Goal: Task Accomplishment & Management: Complete application form

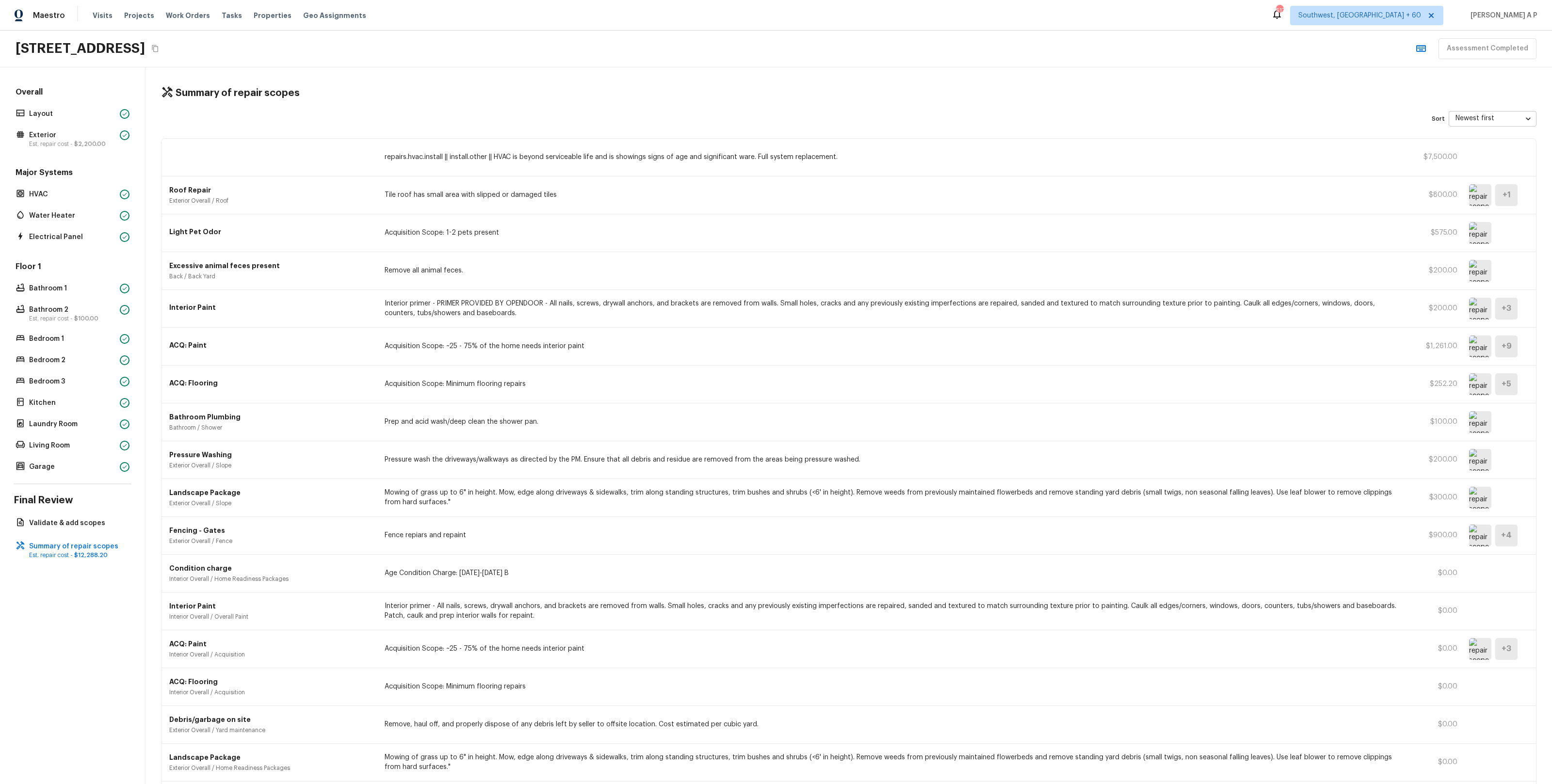
scroll to position [80, 0]
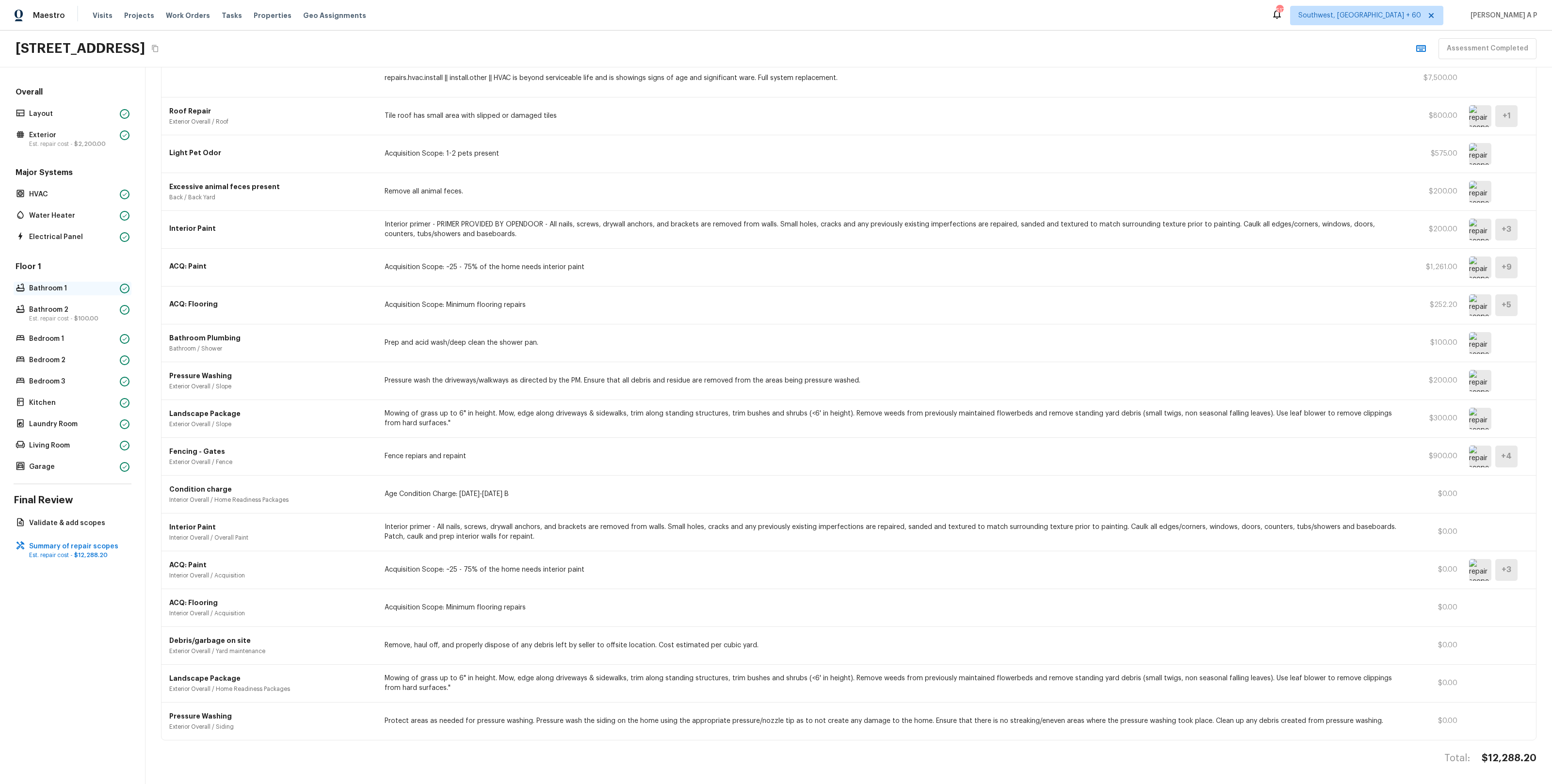
click at [74, 294] on div "Bathroom 1" at bounding box center [72, 289] width 118 height 14
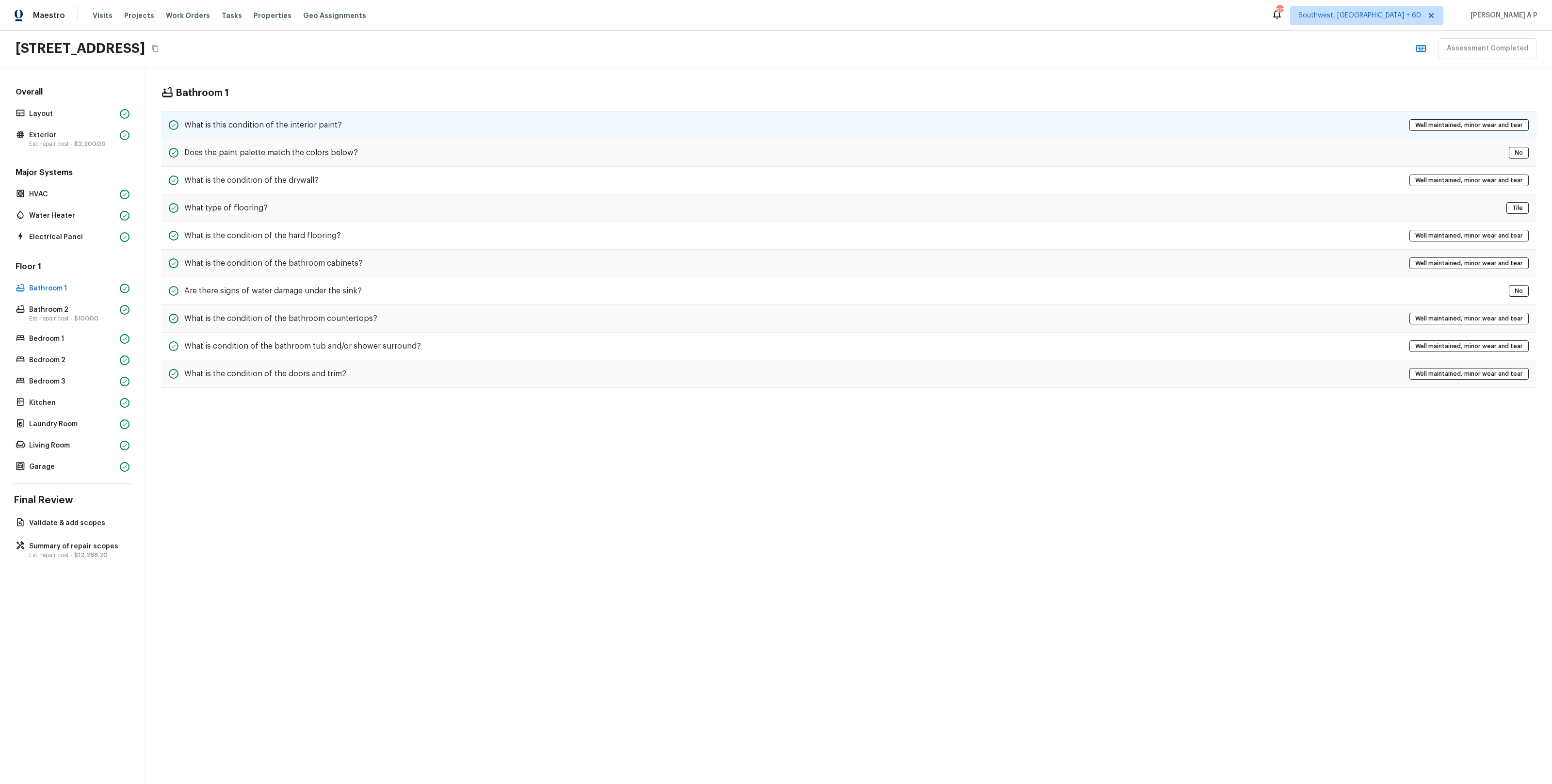
click at [293, 120] on h5 "What is this condition of the interior paint?" at bounding box center [263, 125] width 157 height 11
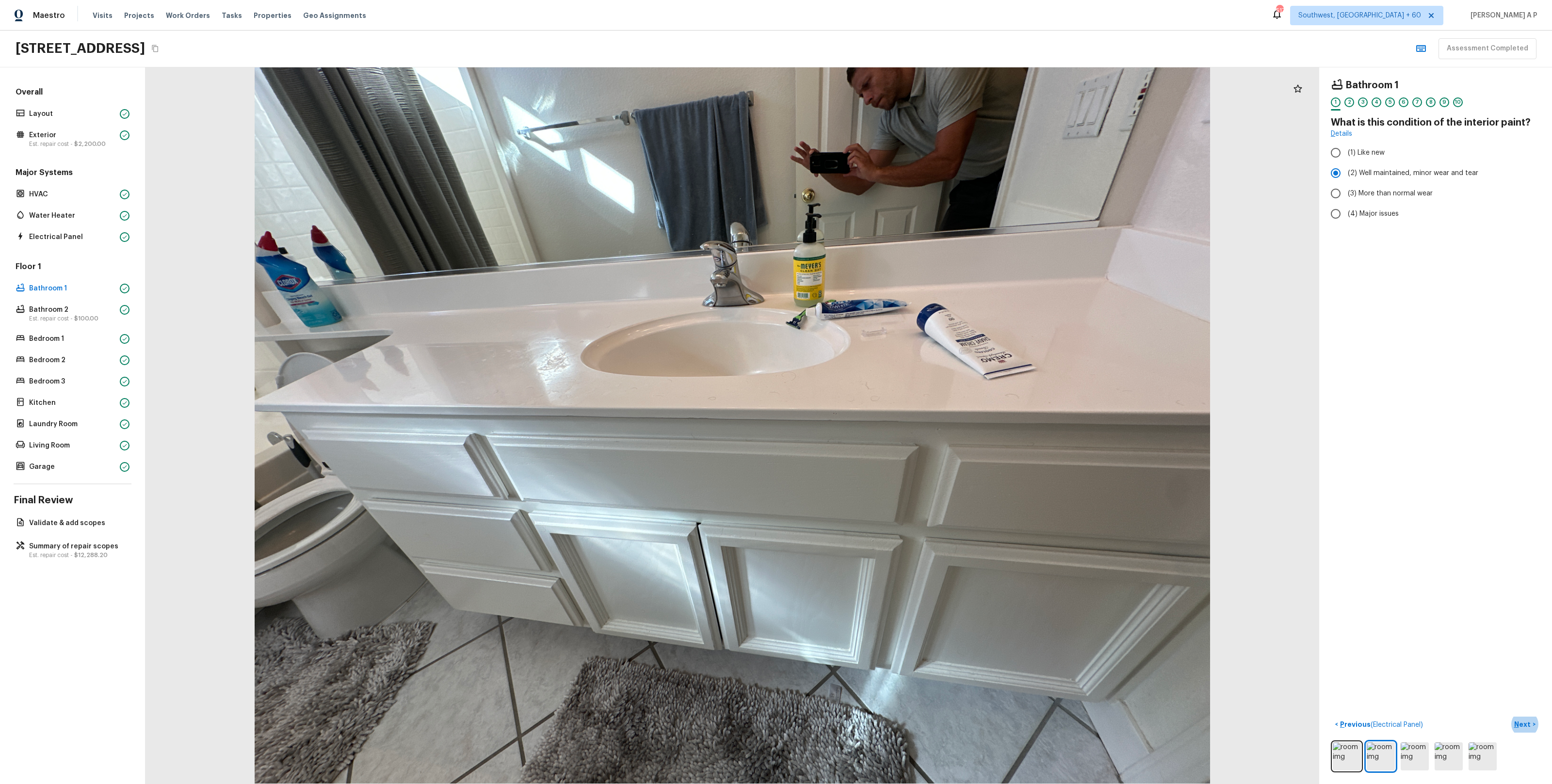
click at [1510, 716] on button "Next >" at bounding box center [1525, 724] width 31 height 16
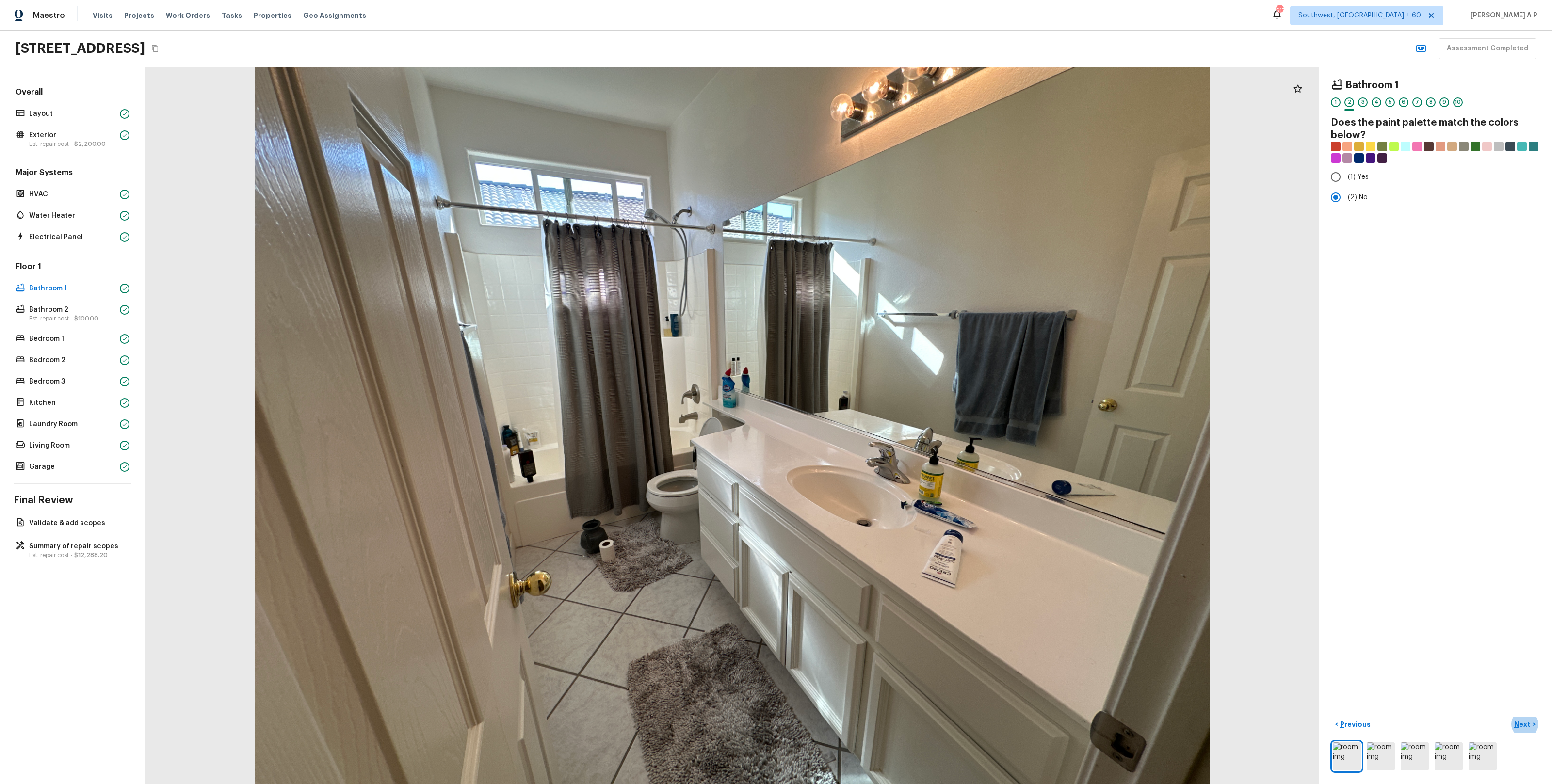
click at [1510, 716] on button "Next >" at bounding box center [1525, 724] width 31 height 16
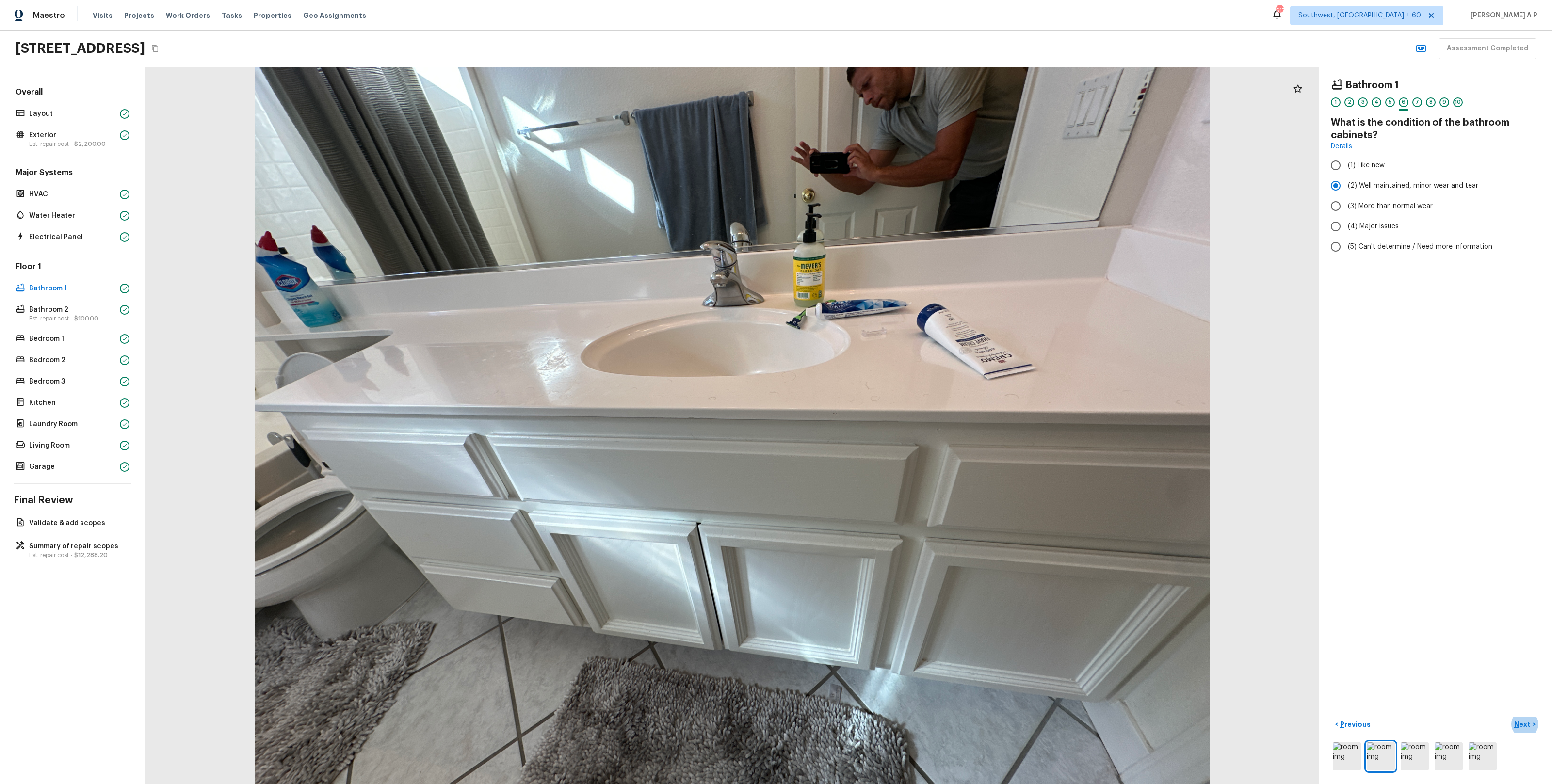
click at [1510, 716] on button "Next >" at bounding box center [1525, 724] width 31 height 16
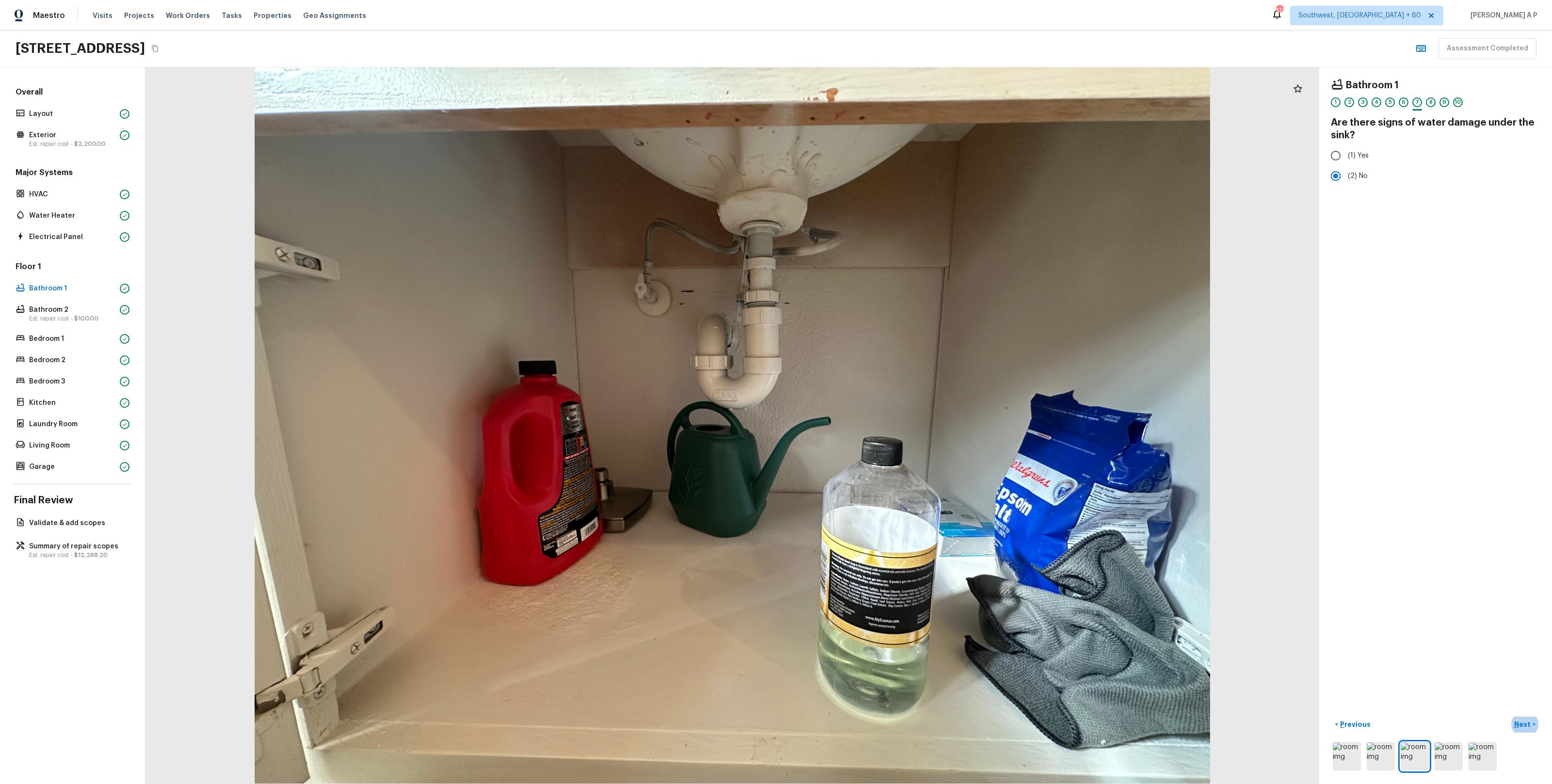
click at [1510, 716] on button "Next >" at bounding box center [1525, 724] width 31 height 16
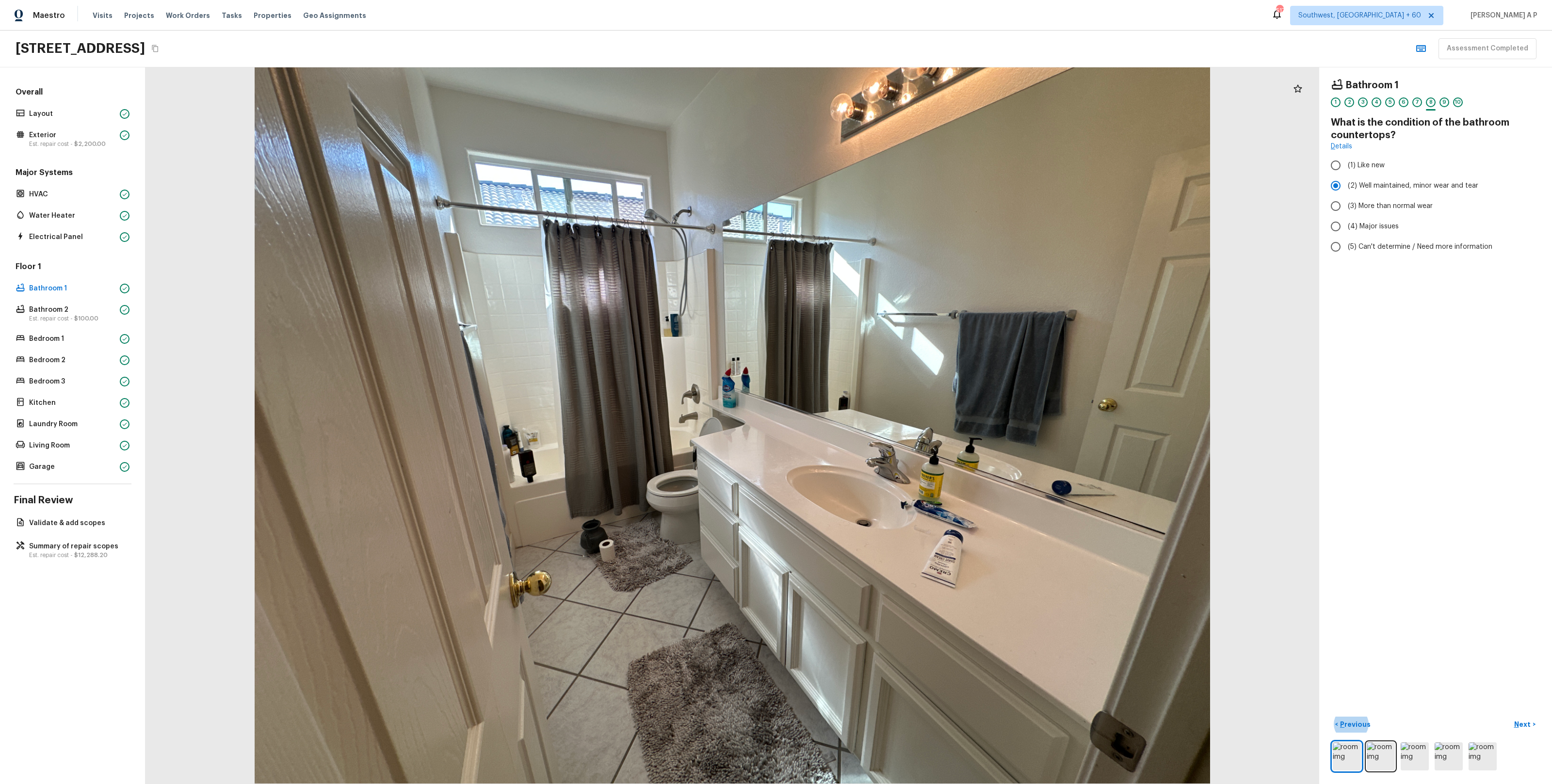
click at [1331, 716] on button "< Previous" at bounding box center [1352, 724] width 43 height 16
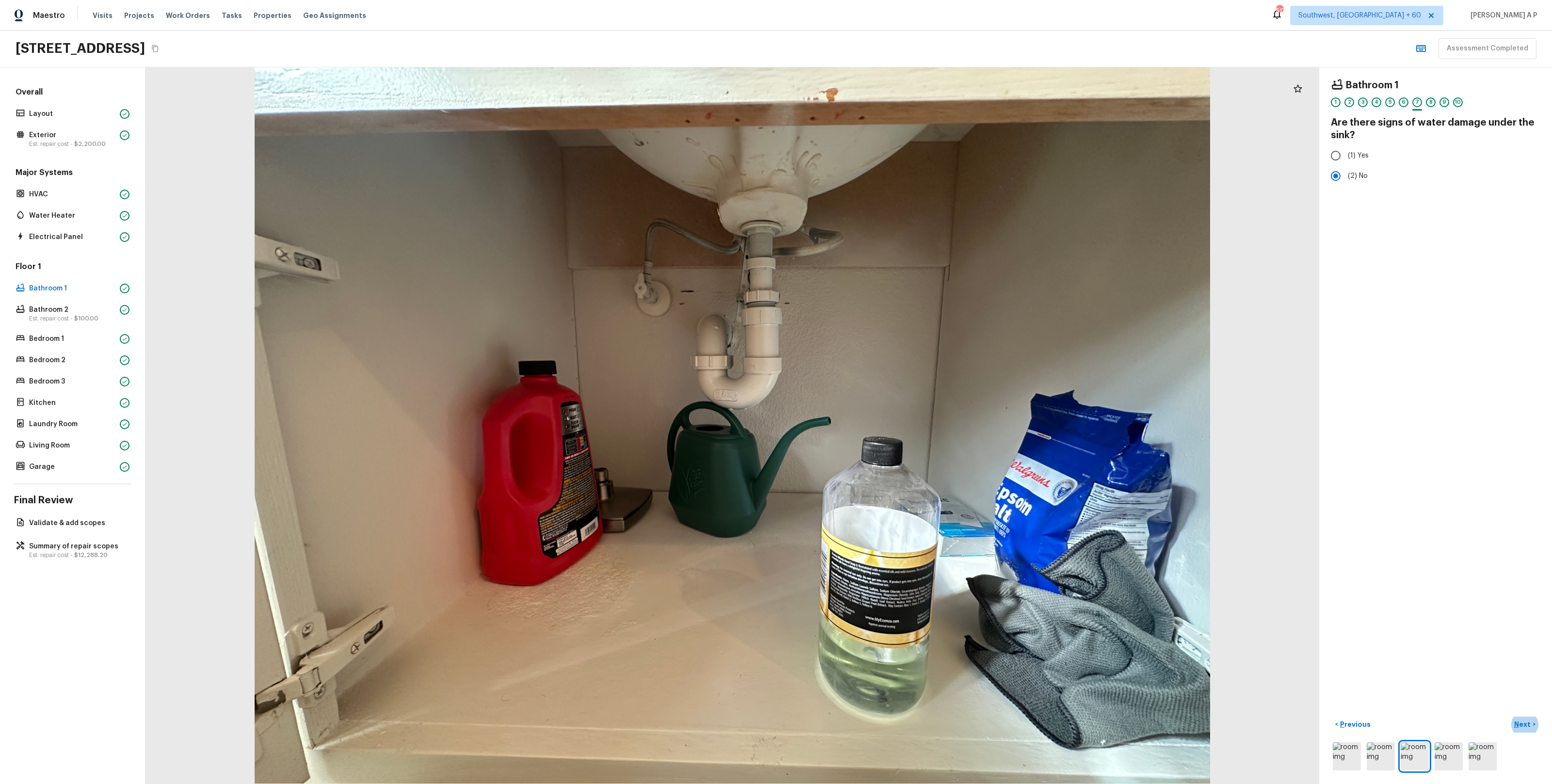
click at [1510, 716] on button "Next >" at bounding box center [1525, 724] width 31 height 16
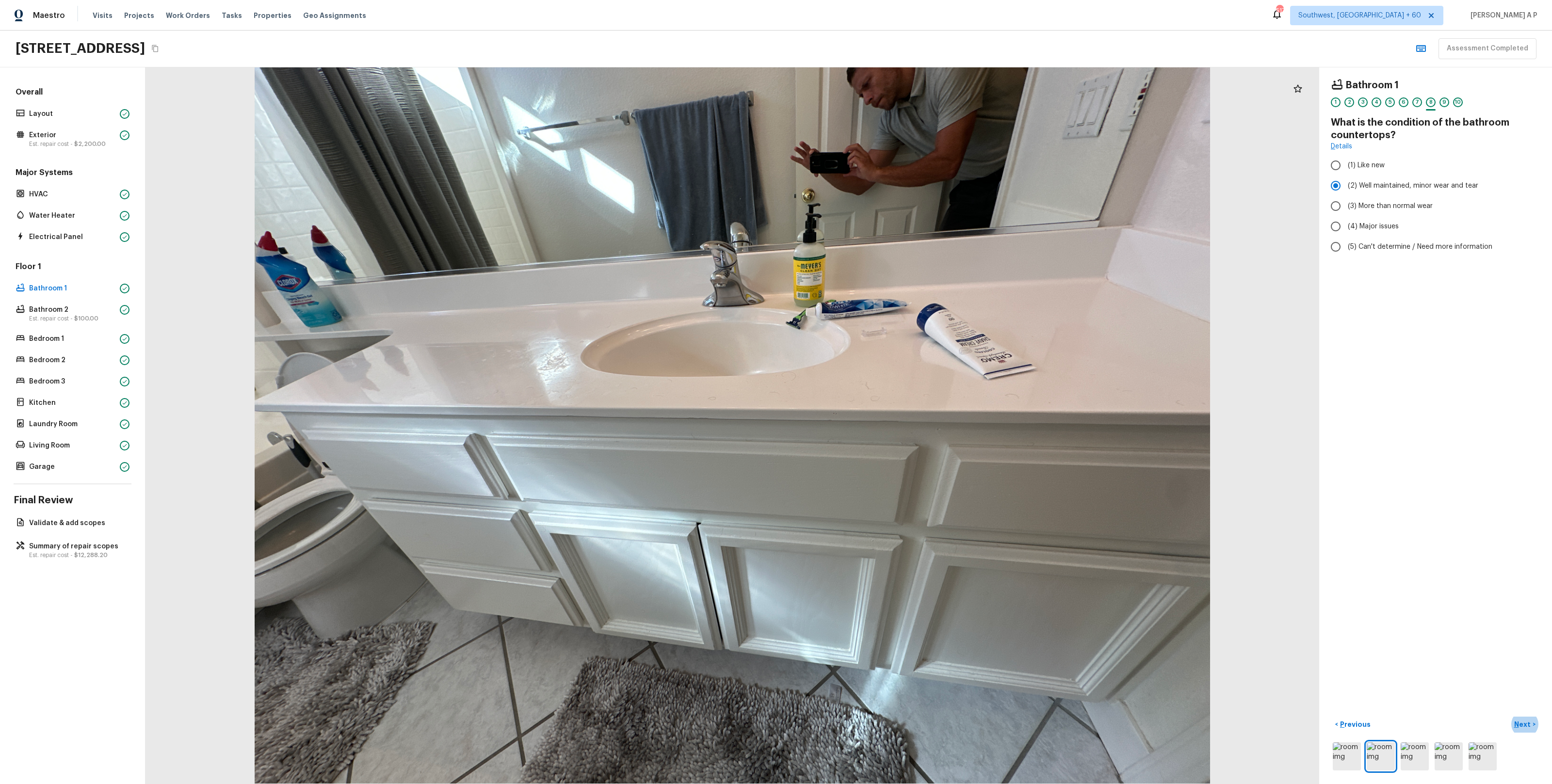
click at [1510, 716] on button "Next >" at bounding box center [1525, 724] width 31 height 16
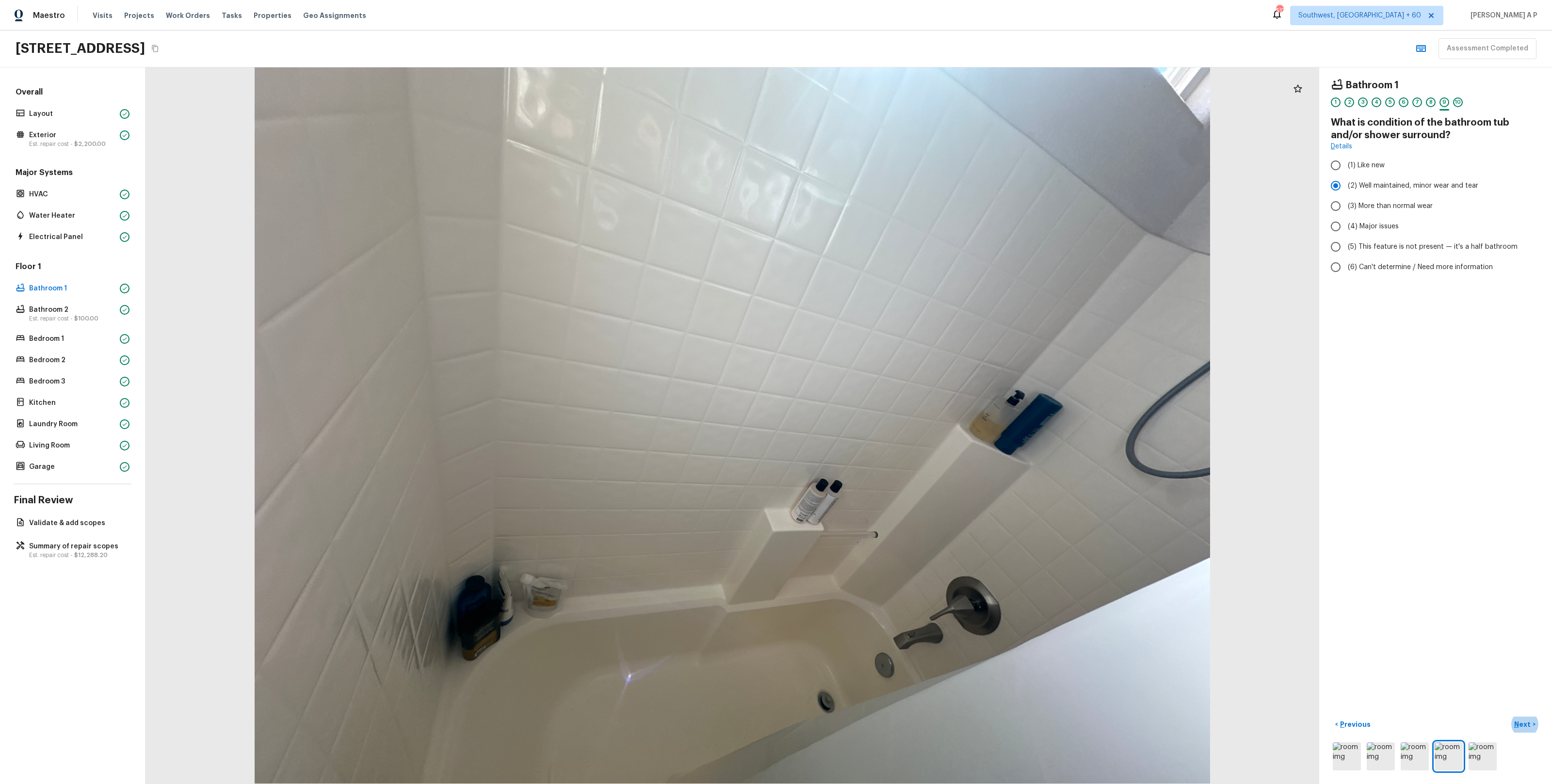
click at [1510, 716] on button "Next >" at bounding box center [1525, 724] width 31 height 16
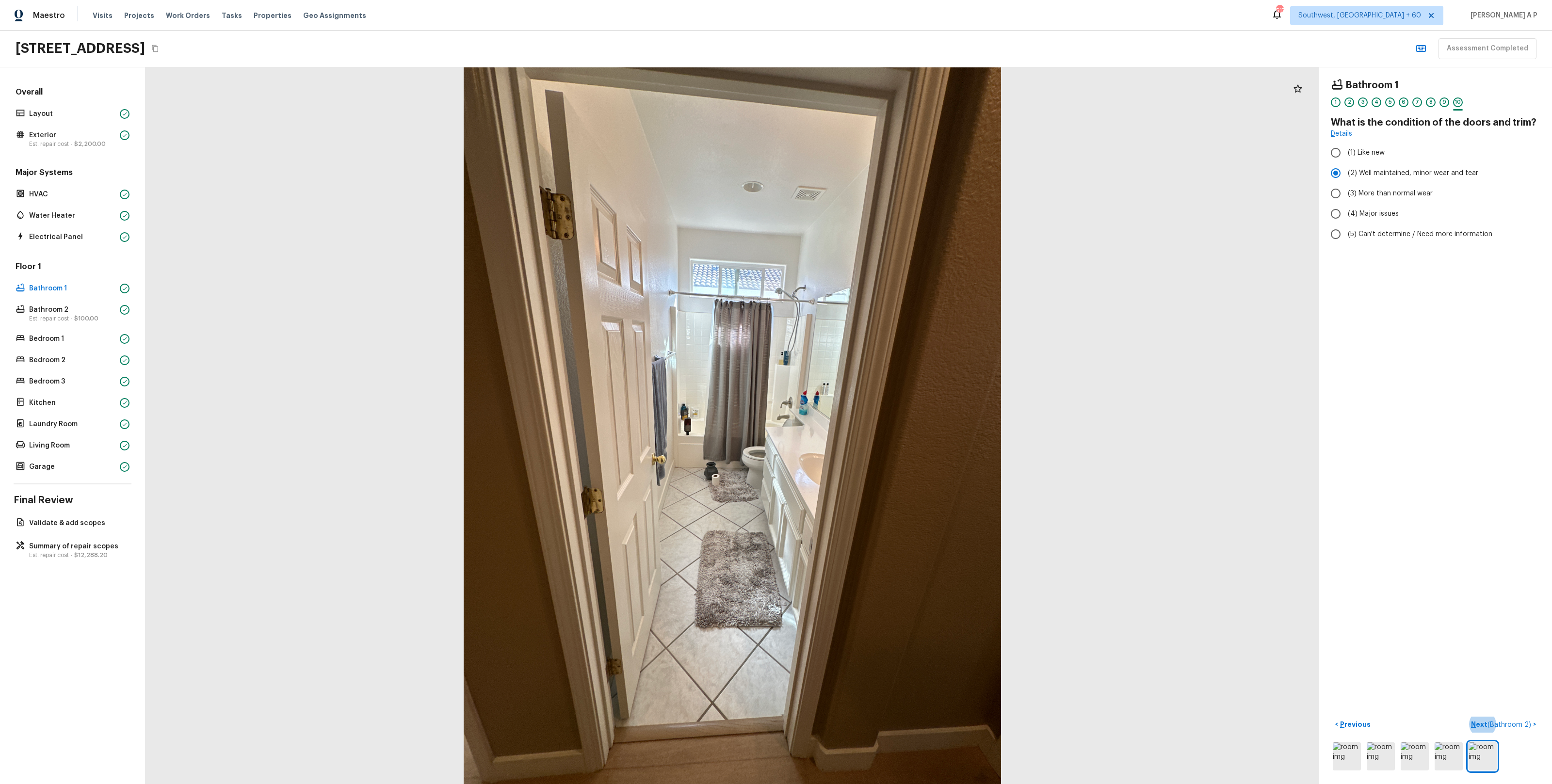
click at [1467, 716] on button "Next ( Bathroom 2 ) >" at bounding box center [1504, 724] width 73 height 16
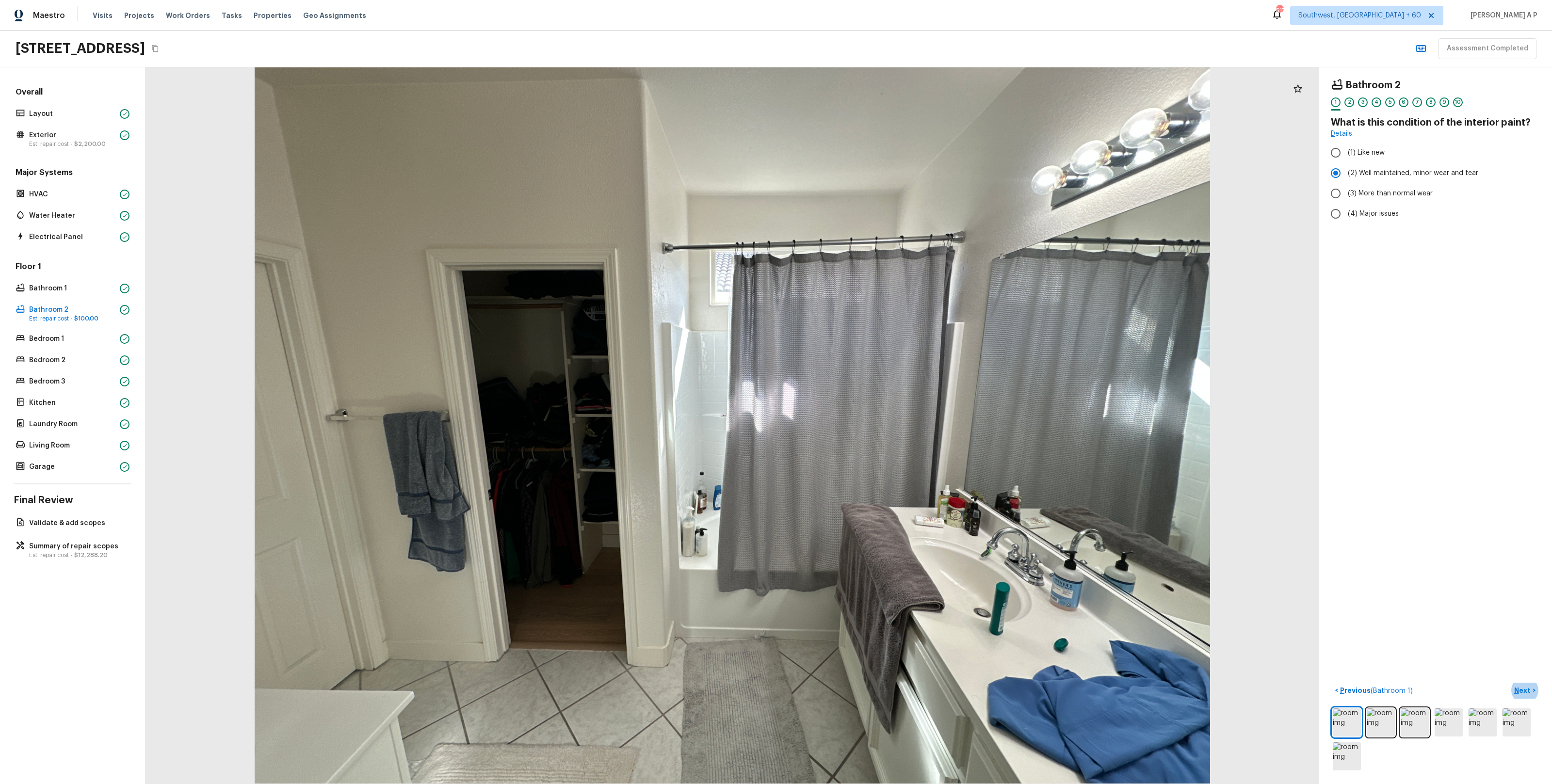
click at [1510, 683] on button "Next >" at bounding box center [1525, 690] width 31 height 16
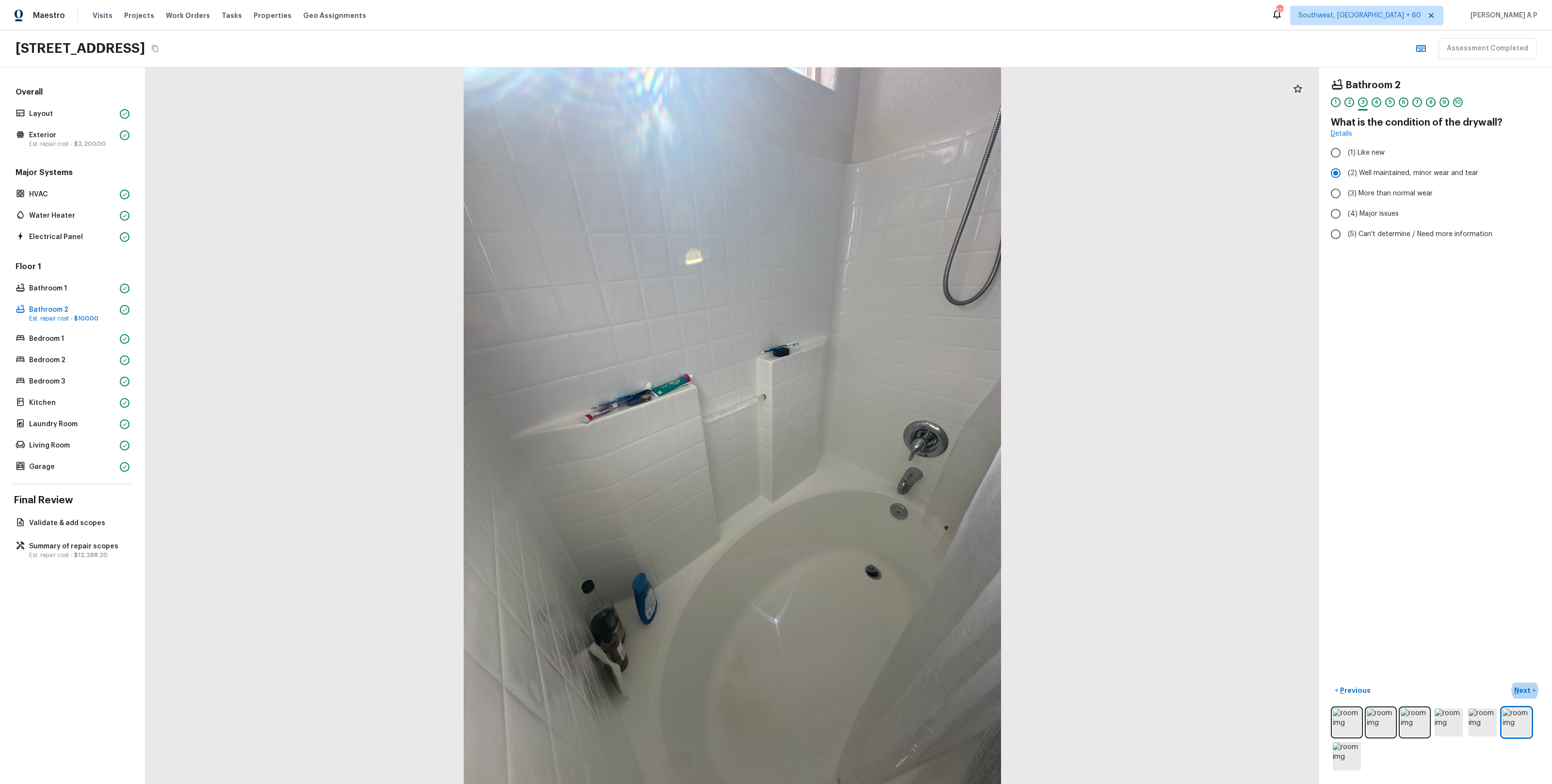
click at [1510, 683] on button "Next >" at bounding box center [1525, 690] width 31 height 16
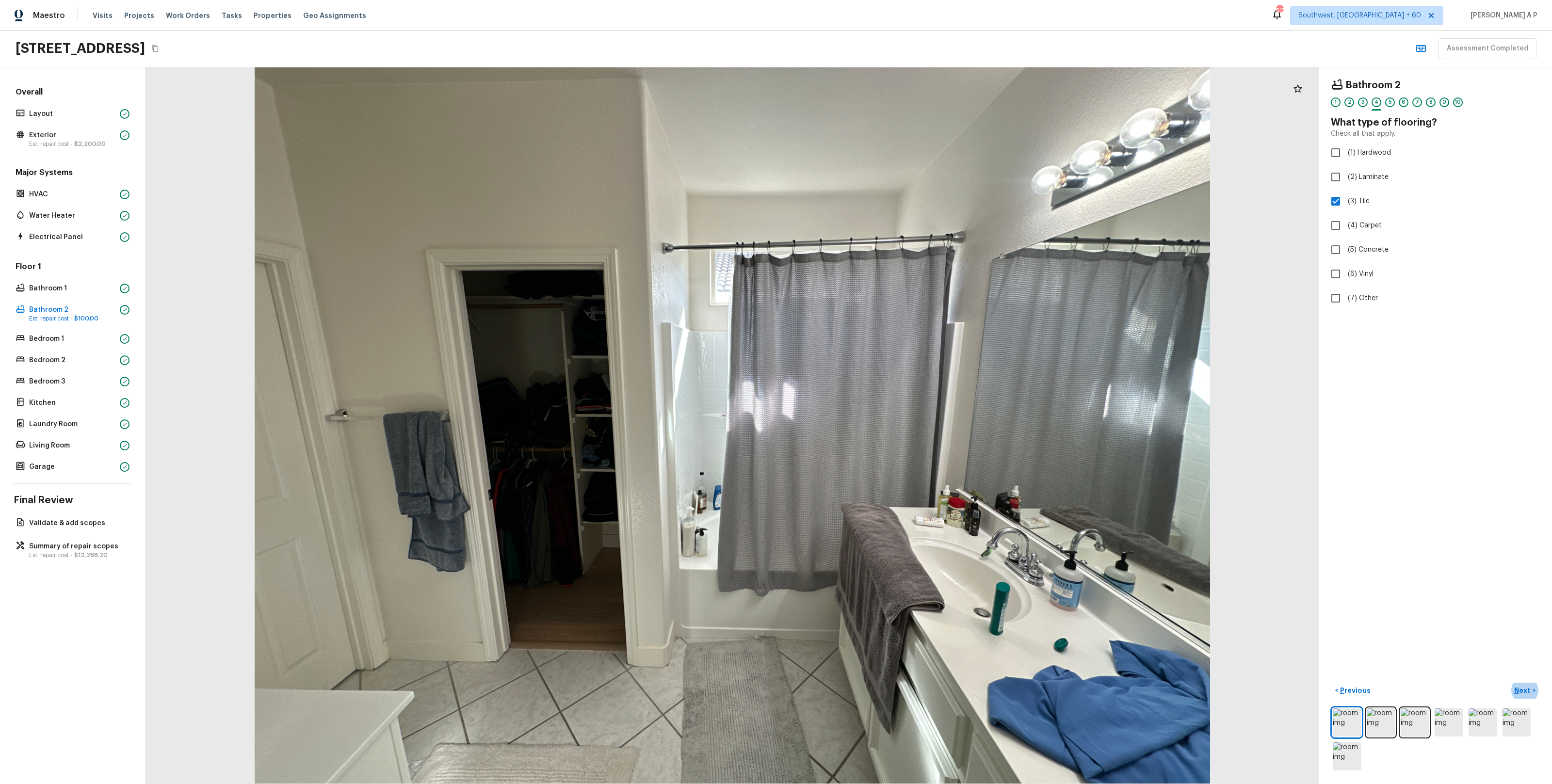
click at [1510, 683] on button "Next >" at bounding box center [1525, 690] width 31 height 16
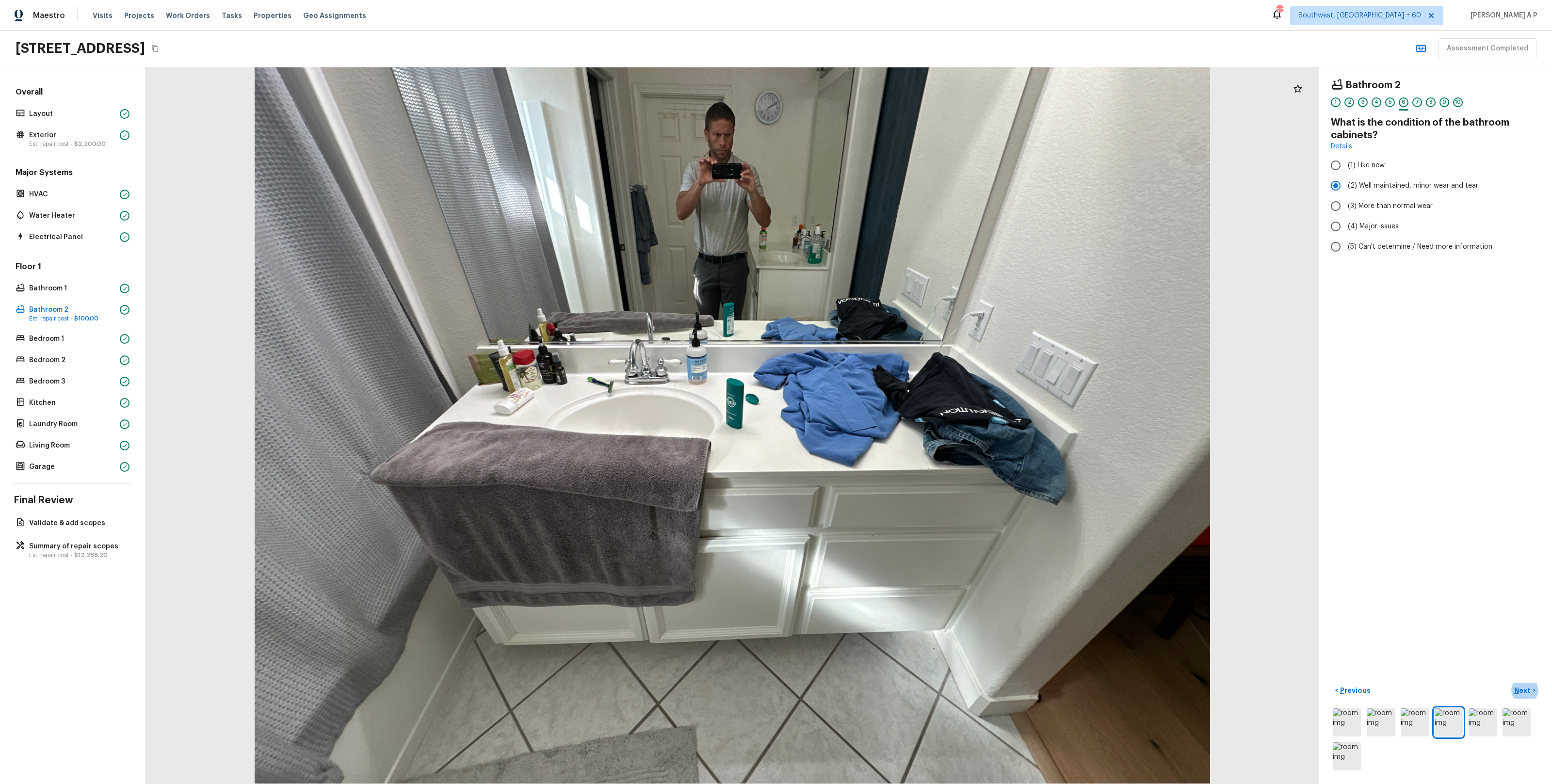
click at [1510, 683] on button "Next >" at bounding box center [1525, 690] width 31 height 16
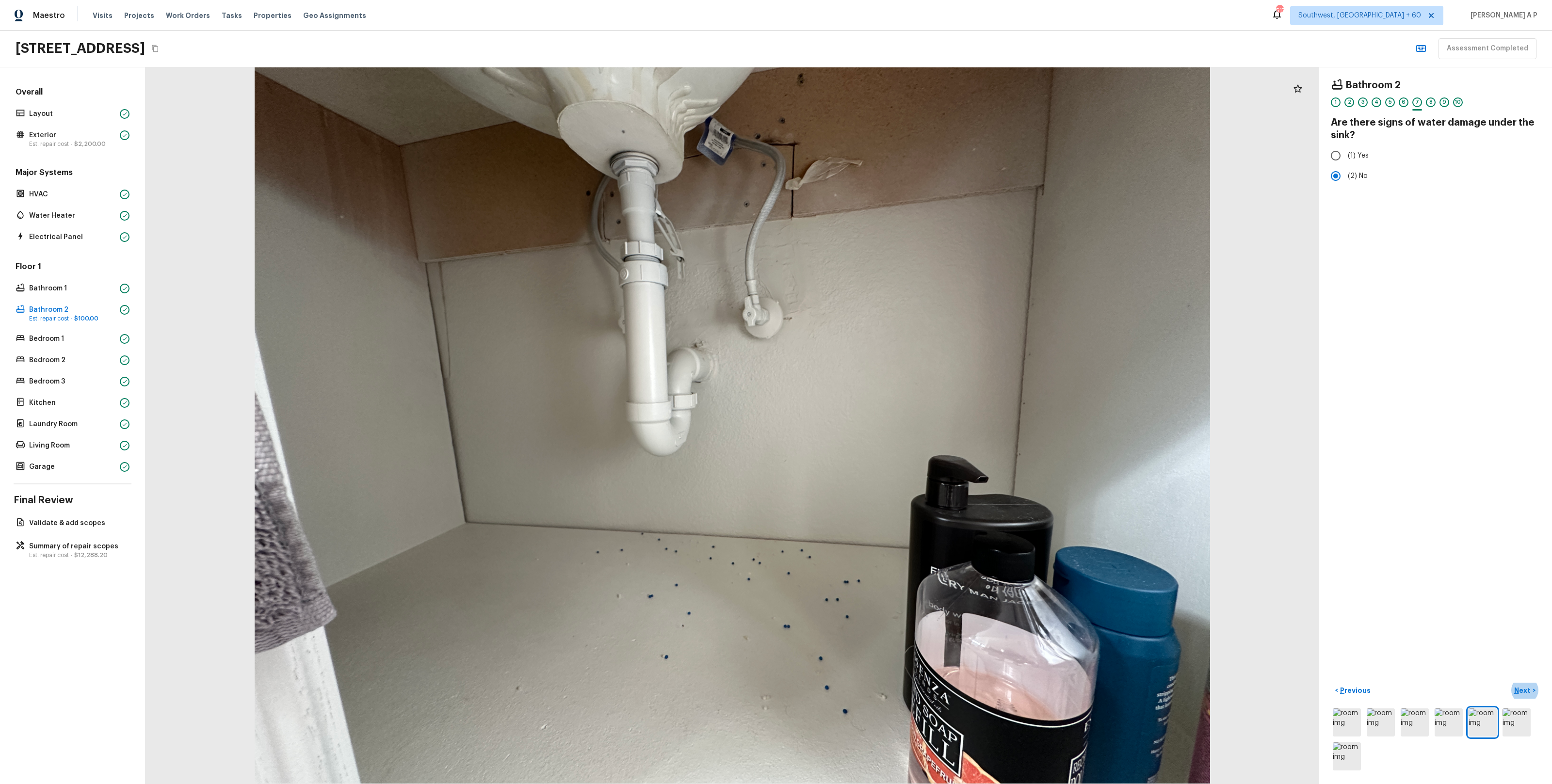
click at [1510, 683] on button "Next >" at bounding box center [1525, 690] width 31 height 16
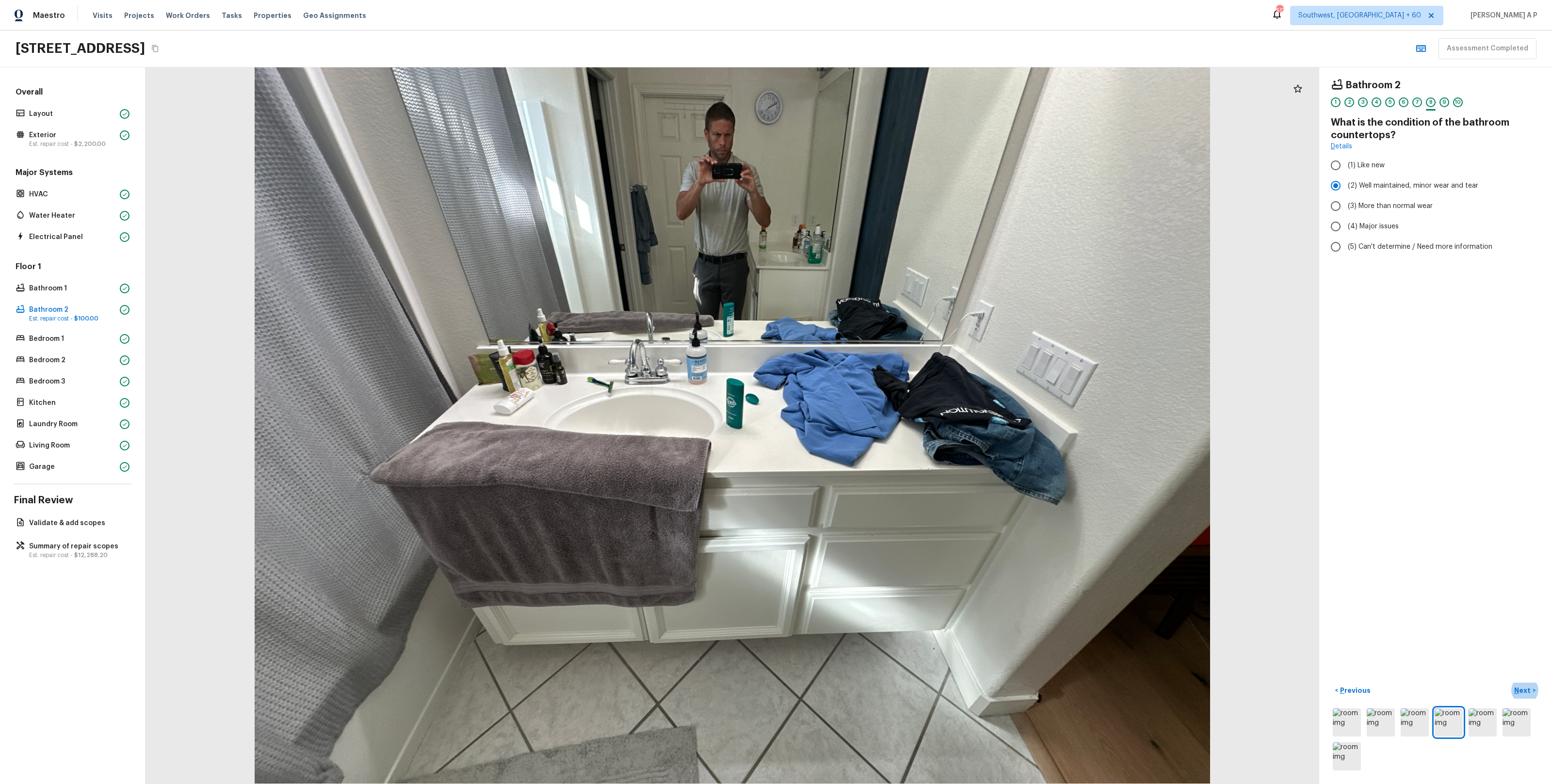
click at [1510, 683] on button "Next >" at bounding box center [1525, 690] width 31 height 16
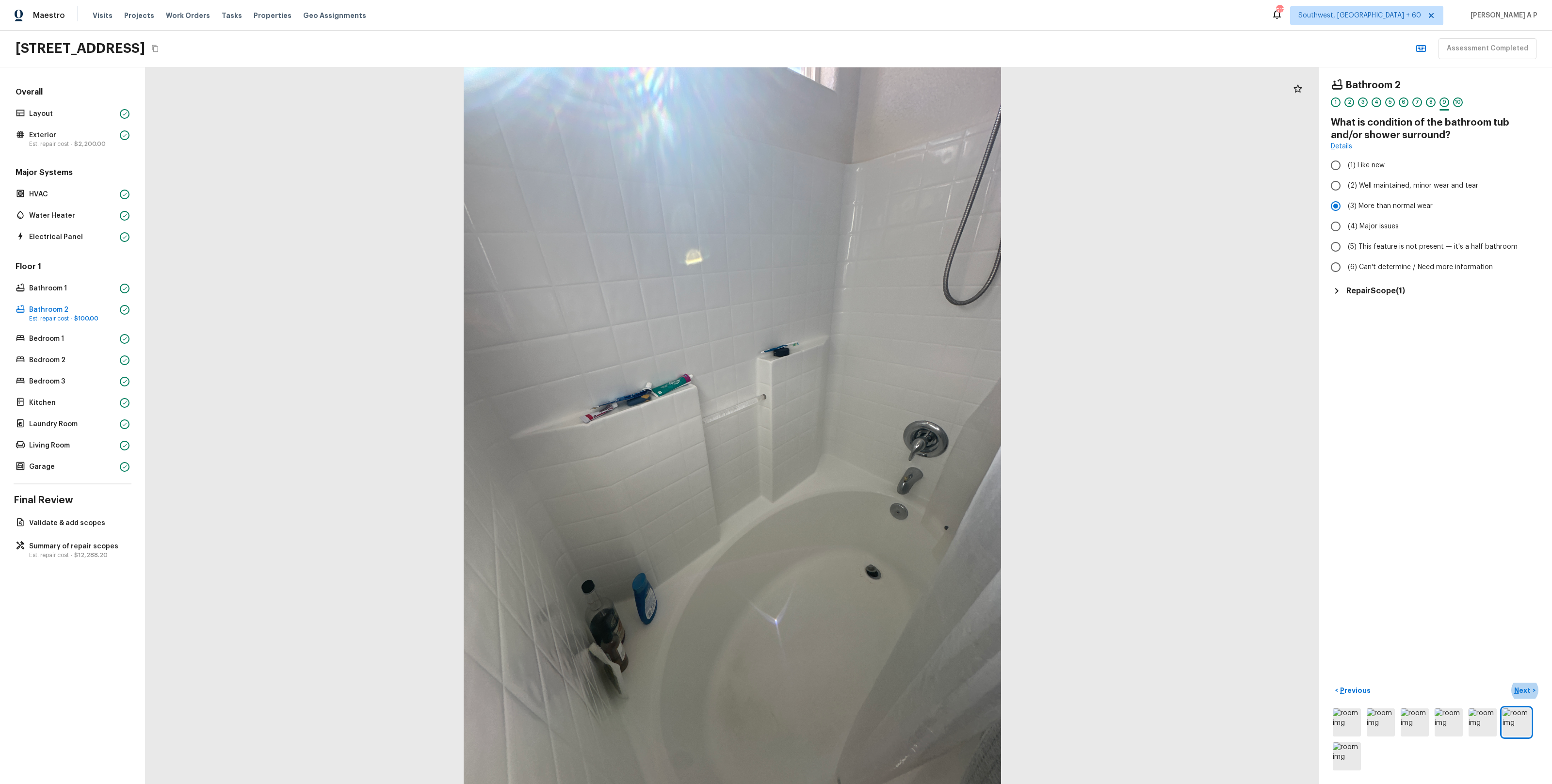
click at [1510, 683] on button "Next >" at bounding box center [1525, 690] width 31 height 16
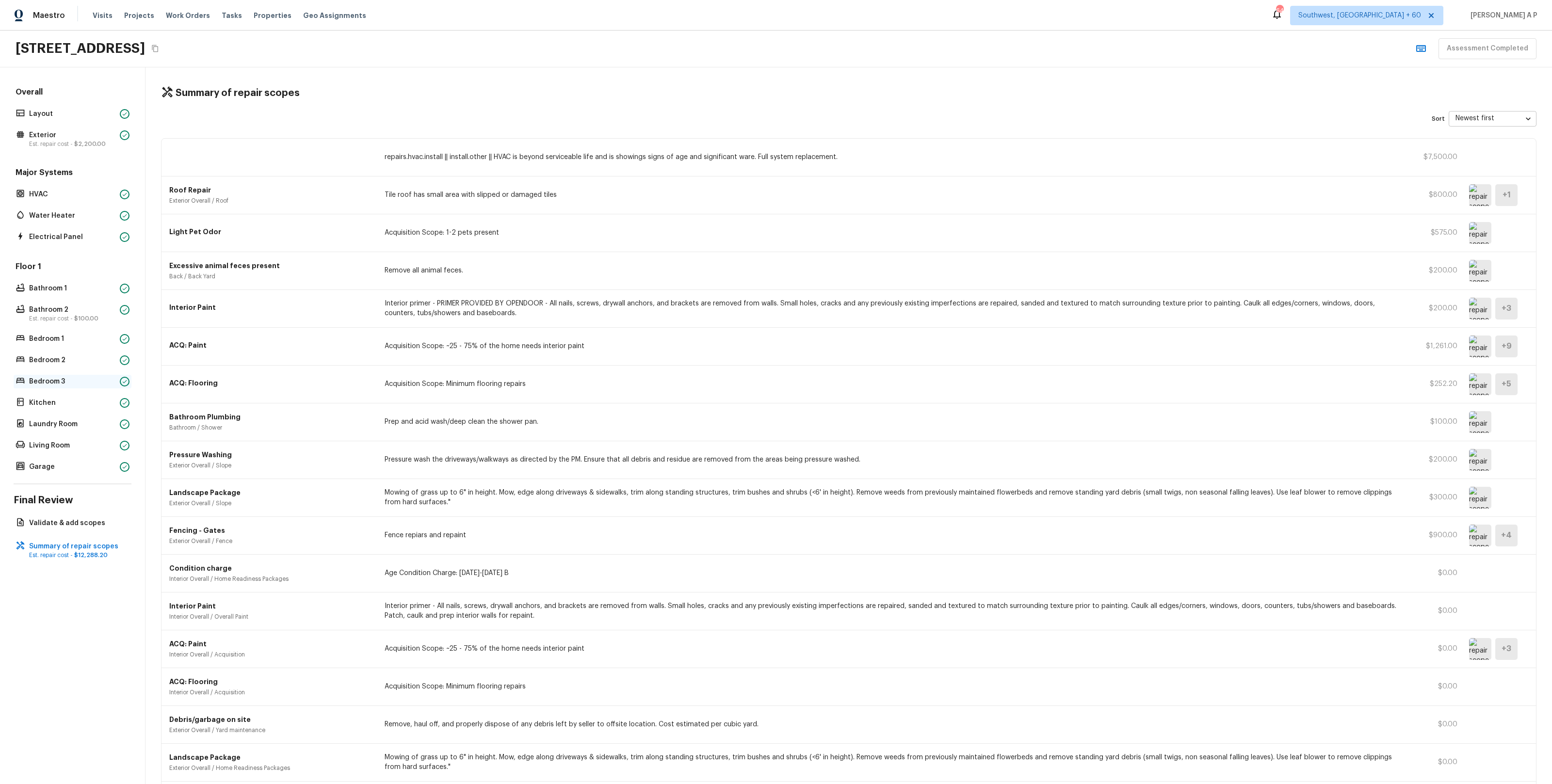
click at [84, 385] on p "Bedroom 3" at bounding box center [72, 381] width 87 height 10
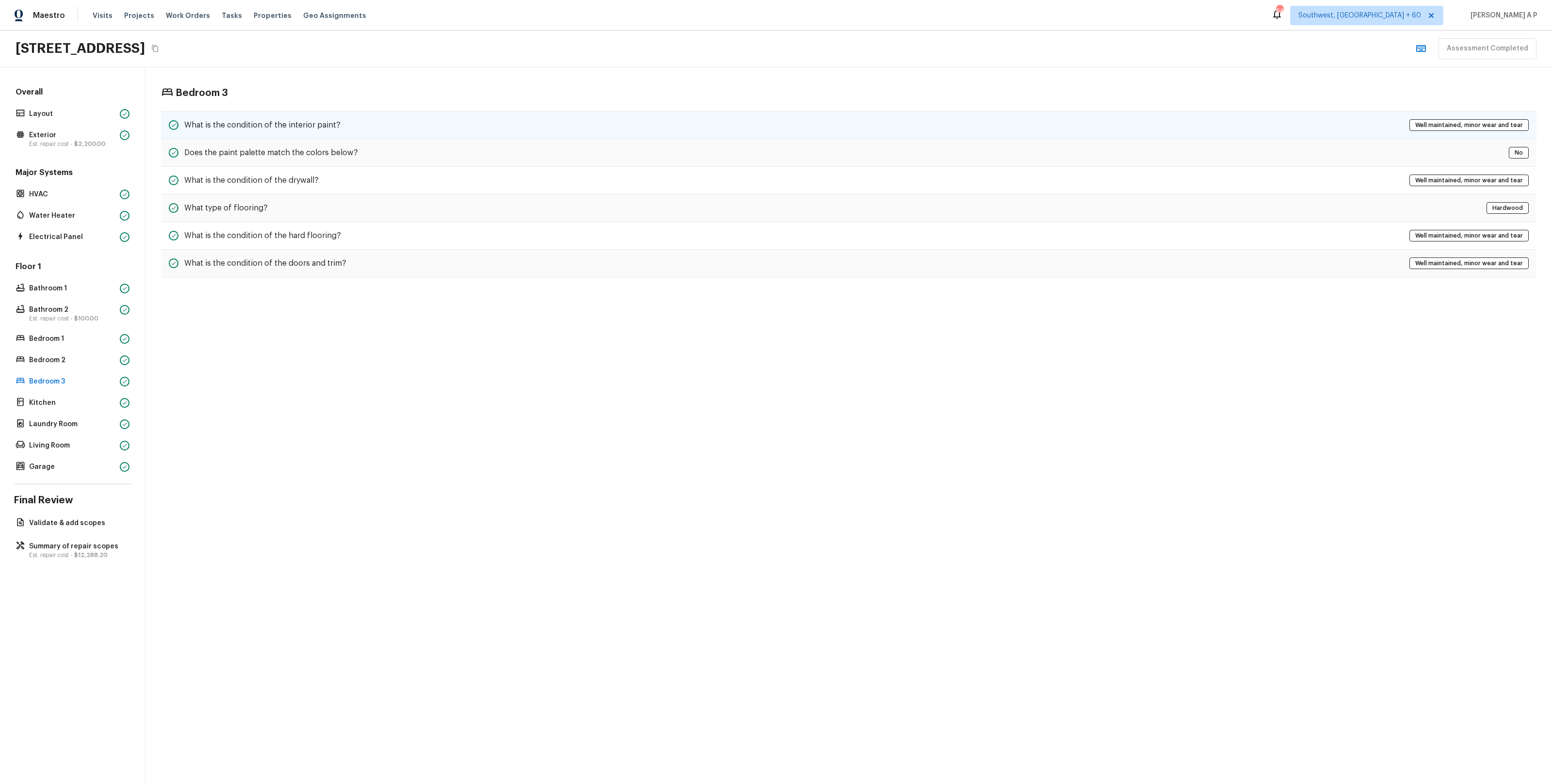
click at [379, 124] on div "What is the condition of the interior paint? Well maintained, minor wear and te…" at bounding box center [849, 125] width 1375 height 28
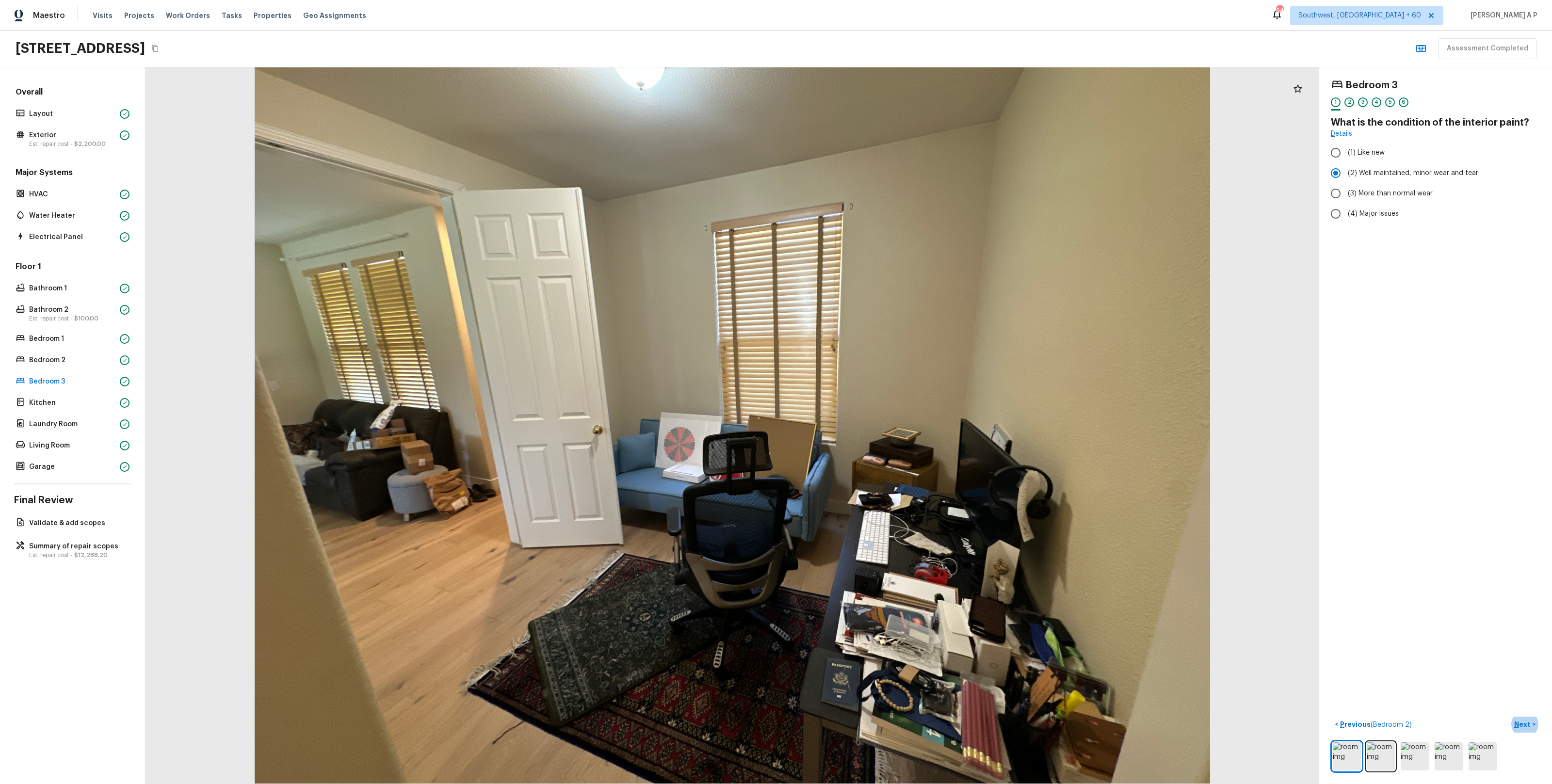
click at [1510, 716] on button "Next >" at bounding box center [1525, 724] width 31 height 16
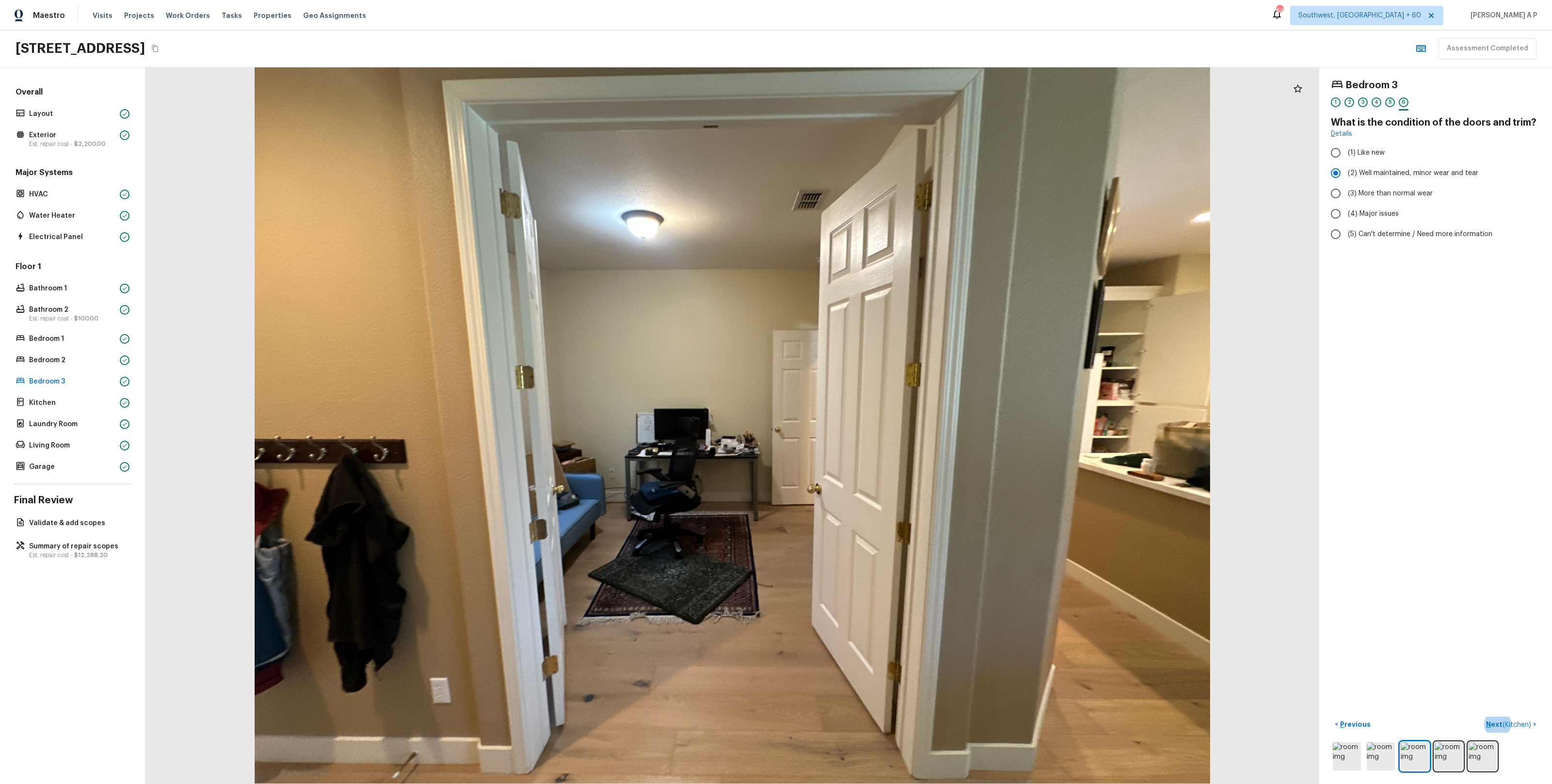
click at [1482, 716] on button "Next ( Kitchen ) >" at bounding box center [1511, 724] width 58 height 16
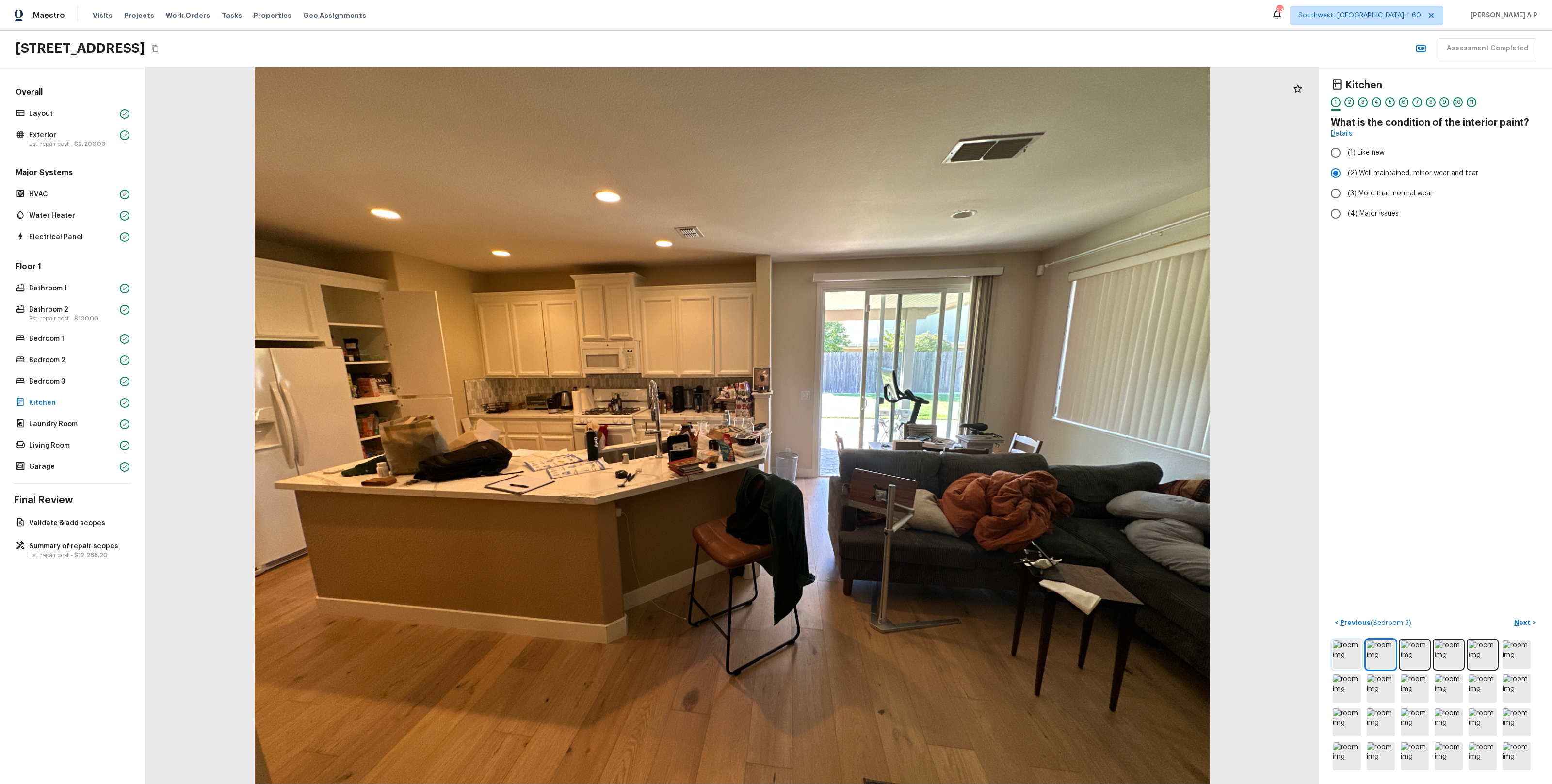
click at [1348, 644] on img at bounding box center [1346, 654] width 28 height 28
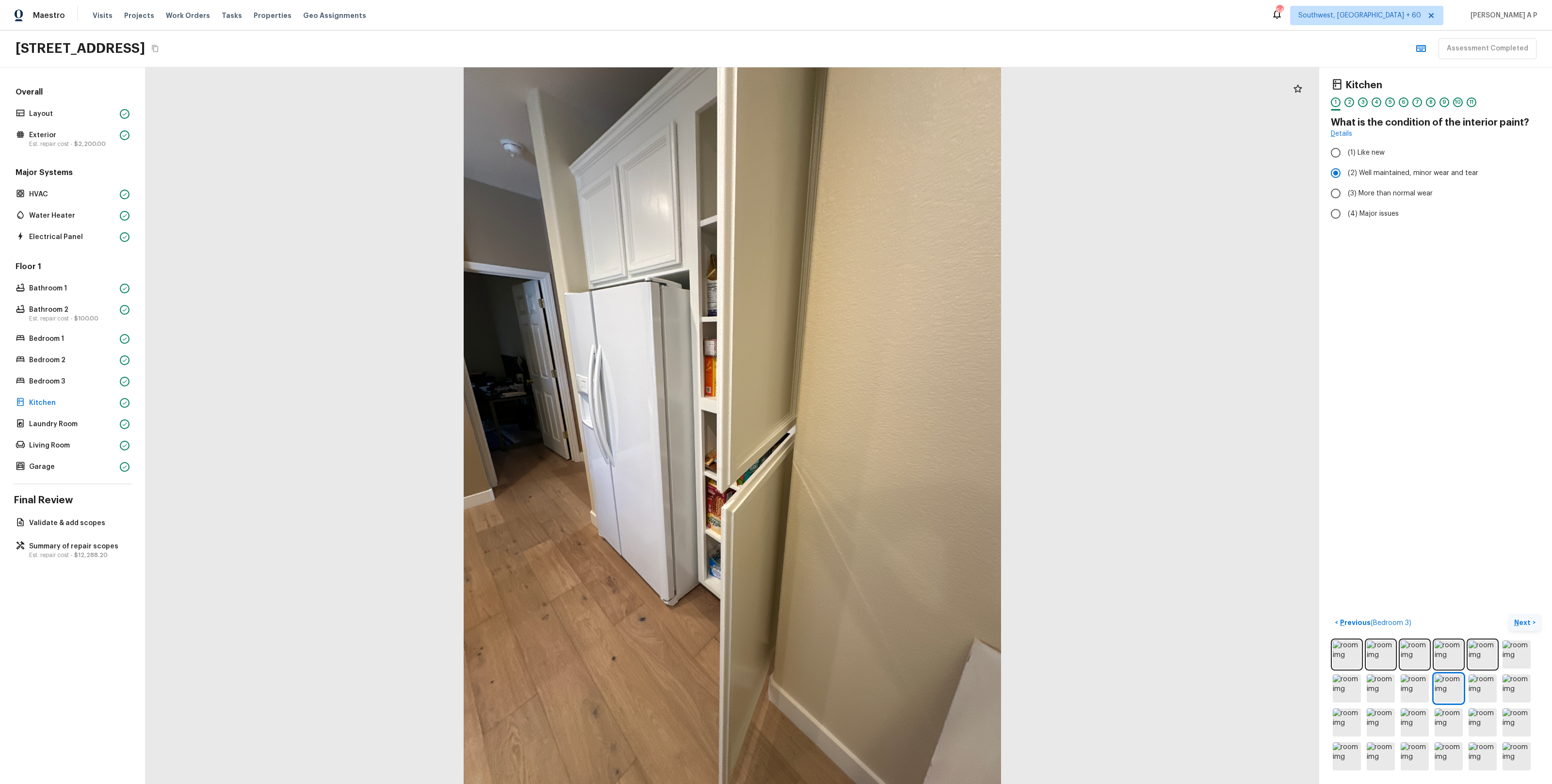
click at [1534, 623] on button "Next >" at bounding box center [1525, 623] width 31 height 16
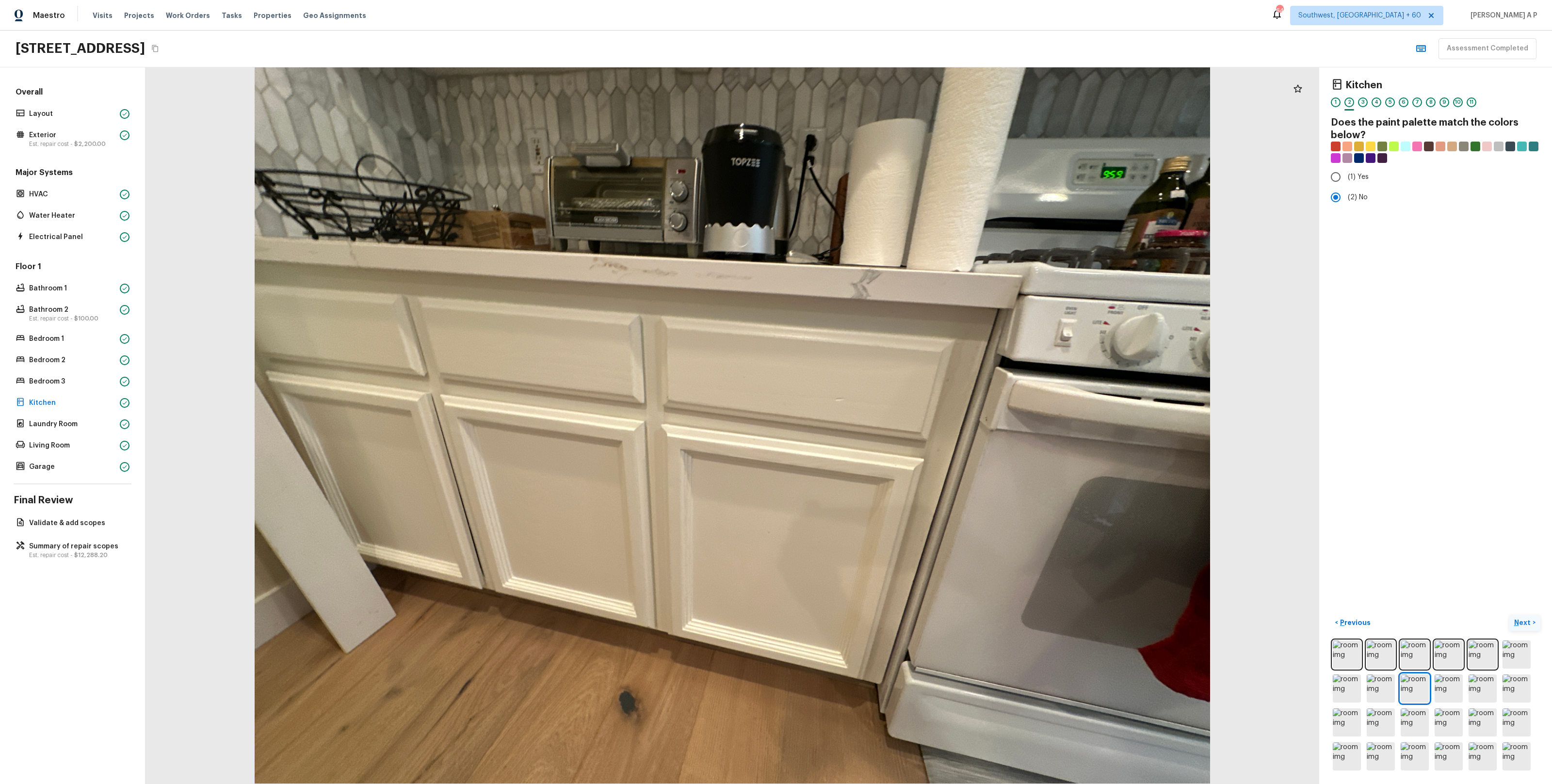
click at [1534, 623] on button "Next >" at bounding box center [1525, 623] width 31 height 16
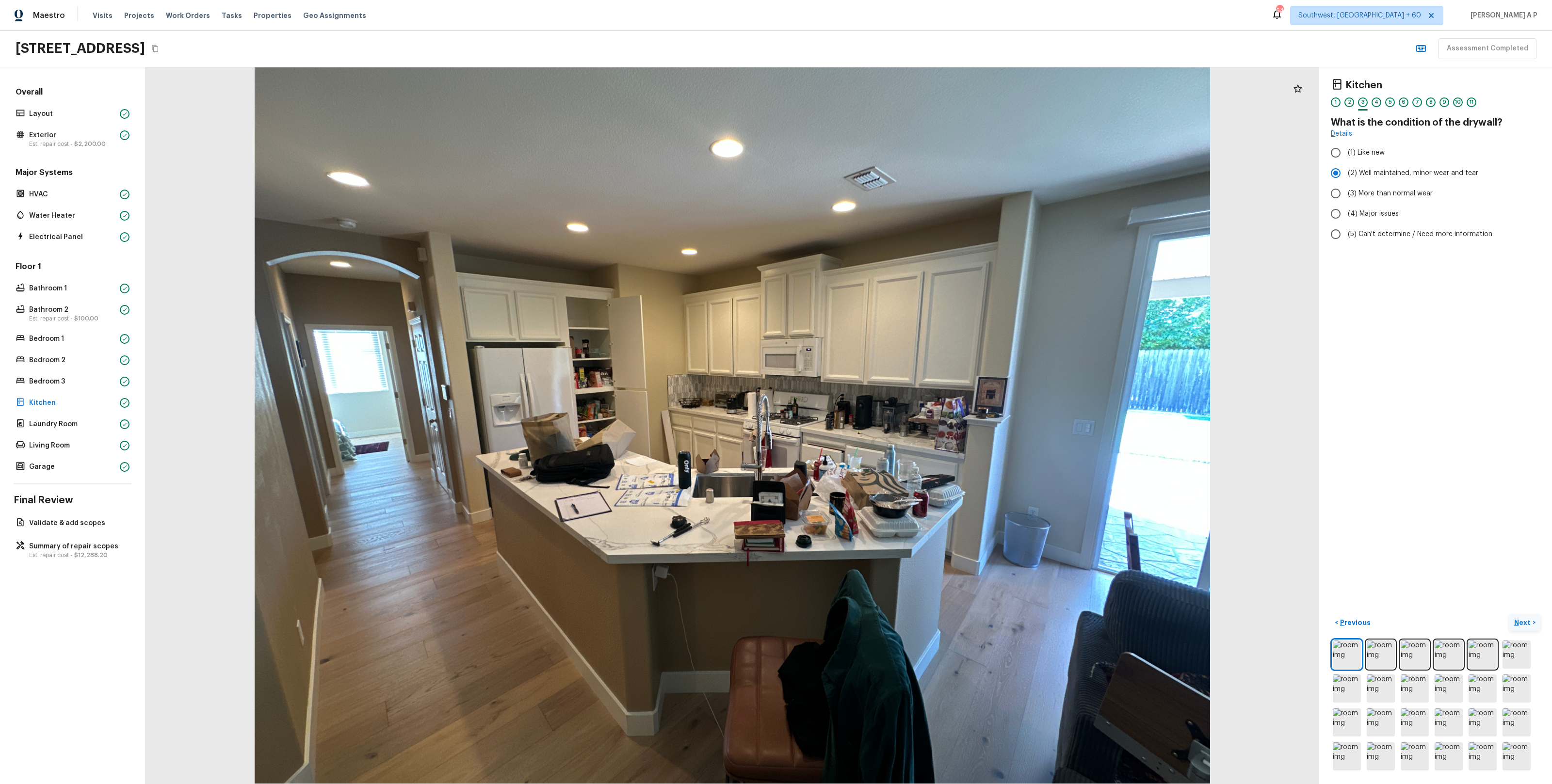
click at [1534, 623] on button "Next >" at bounding box center [1525, 623] width 31 height 16
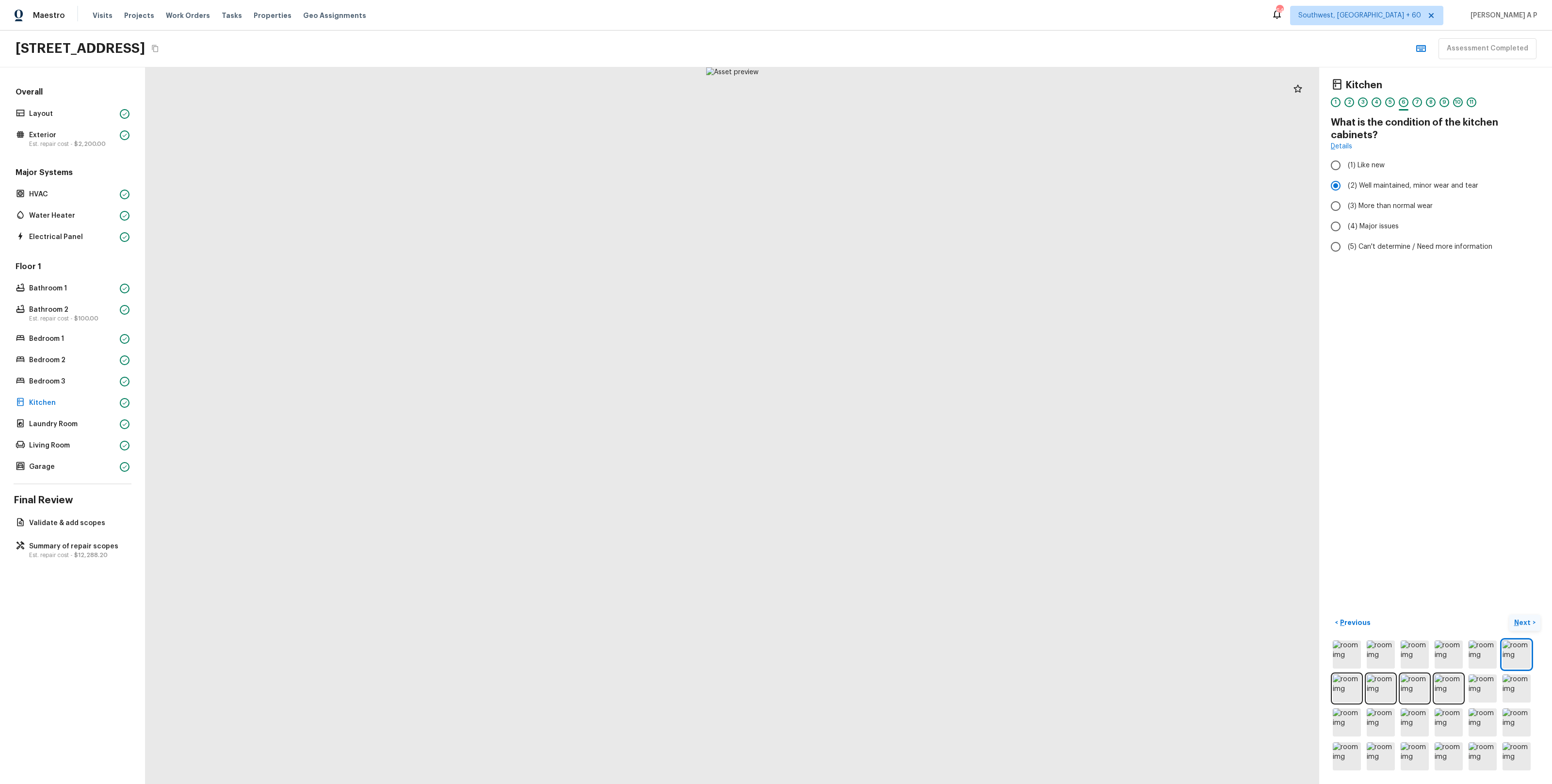
click at [1534, 623] on button "Next >" at bounding box center [1525, 623] width 31 height 16
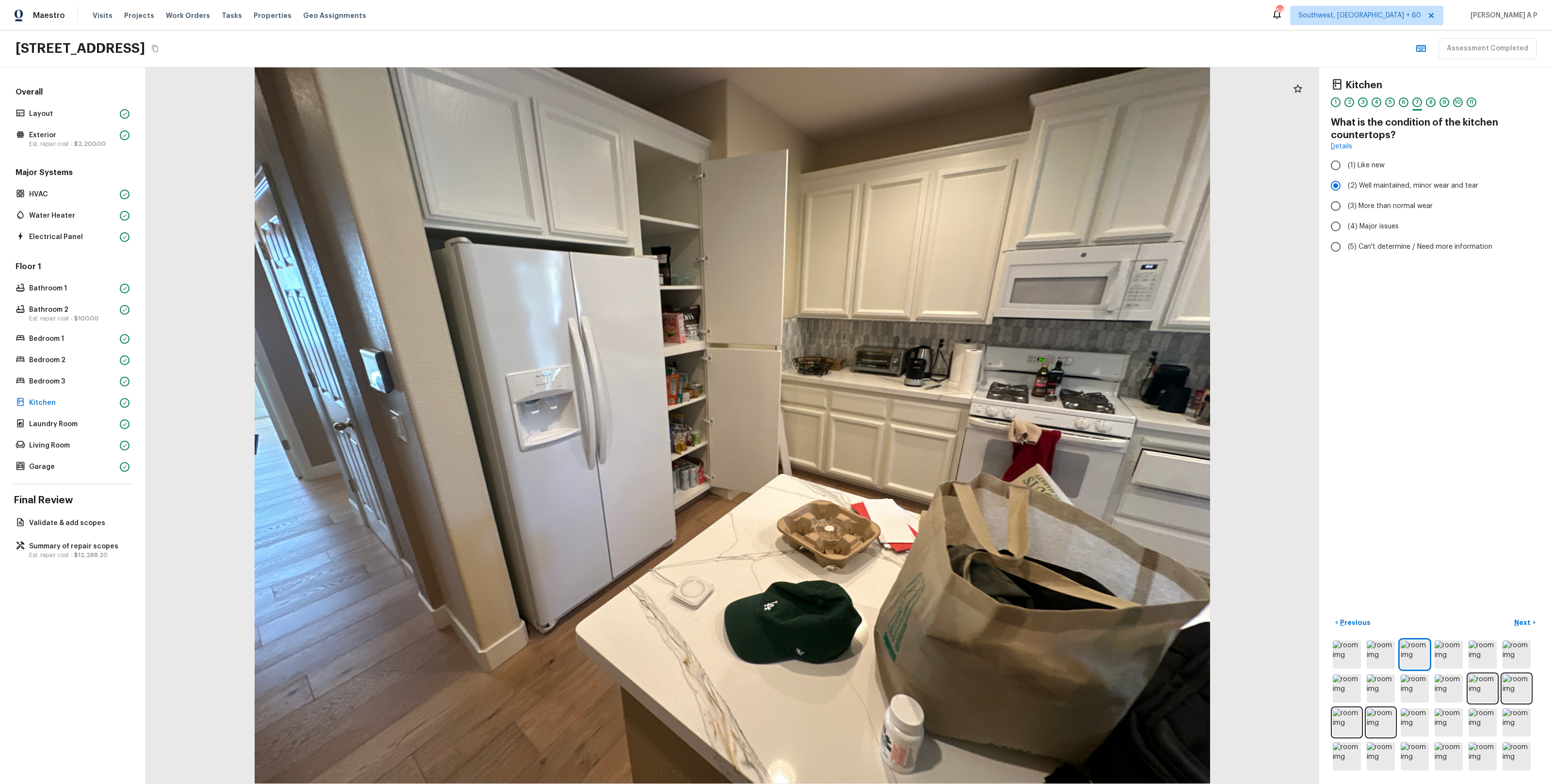
click at [1510, 615] on button "Next >" at bounding box center [1525, 623] width 31 height 16
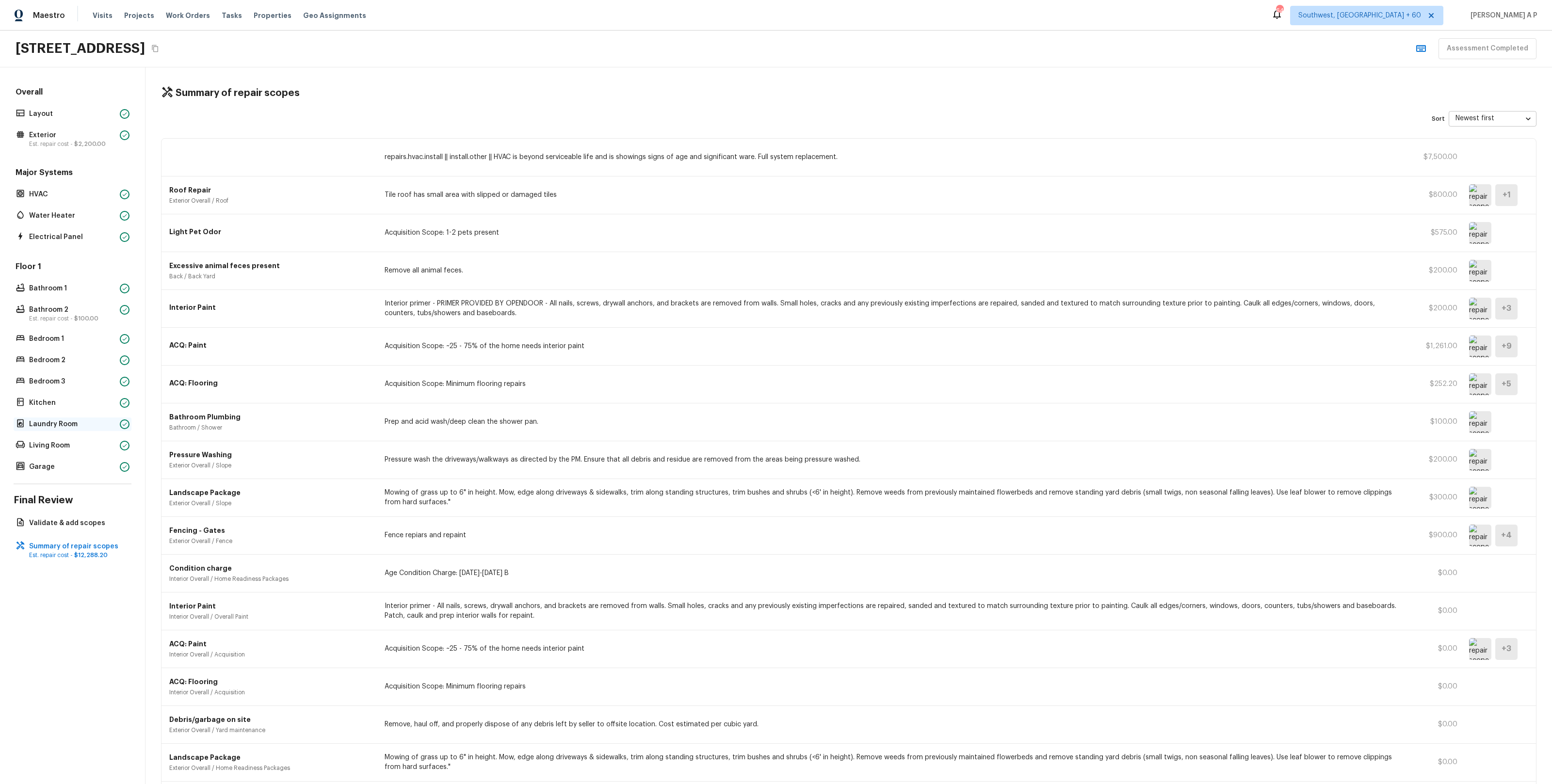
click at [103, 429] on div "Laundry Room" at bounding box center [72, 424] width 118 height 14
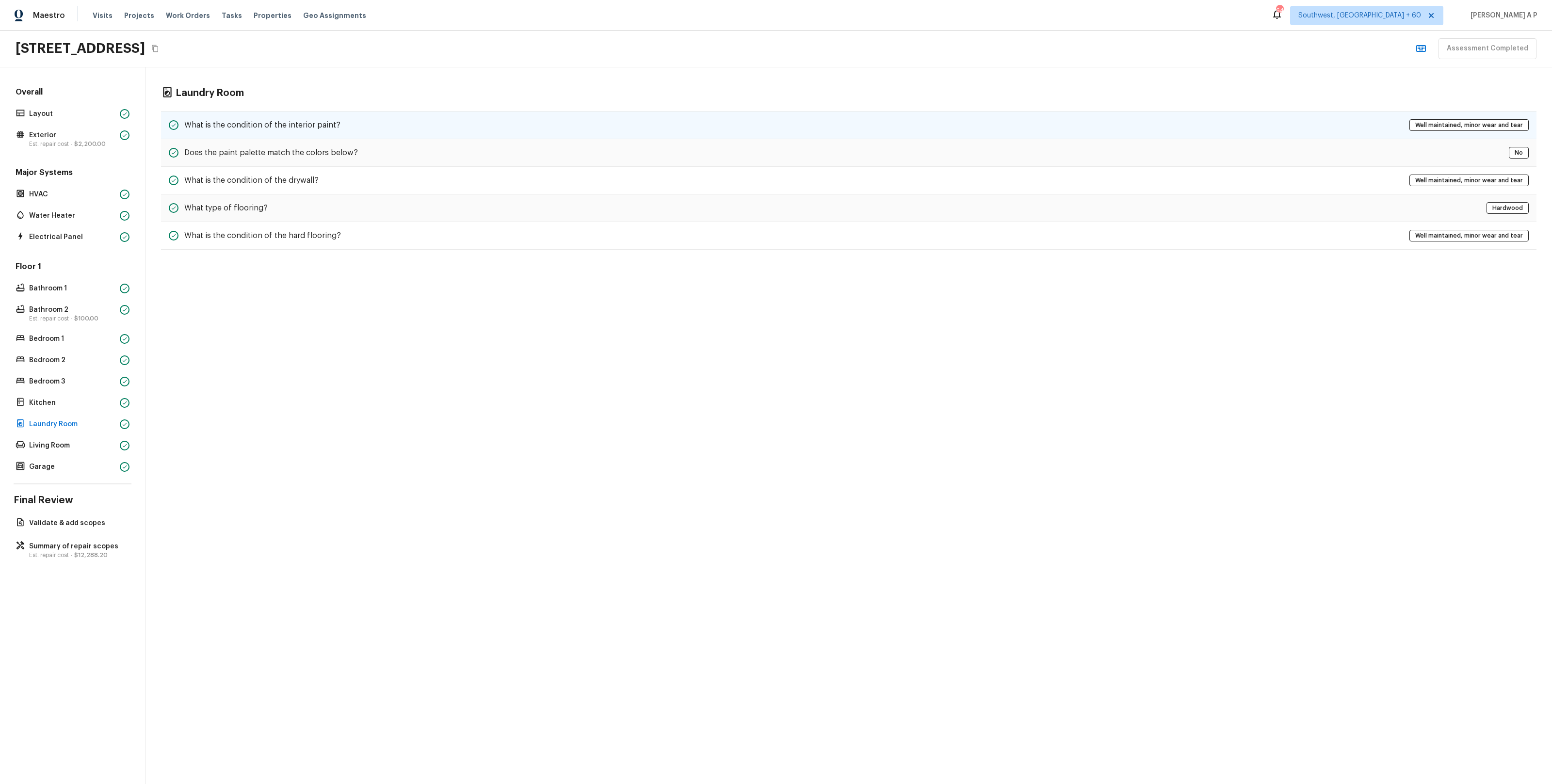
click at [333, 124] on h5 "What is the condition of the interior paint?" at bounding box center [263, 125] width 156 height 11
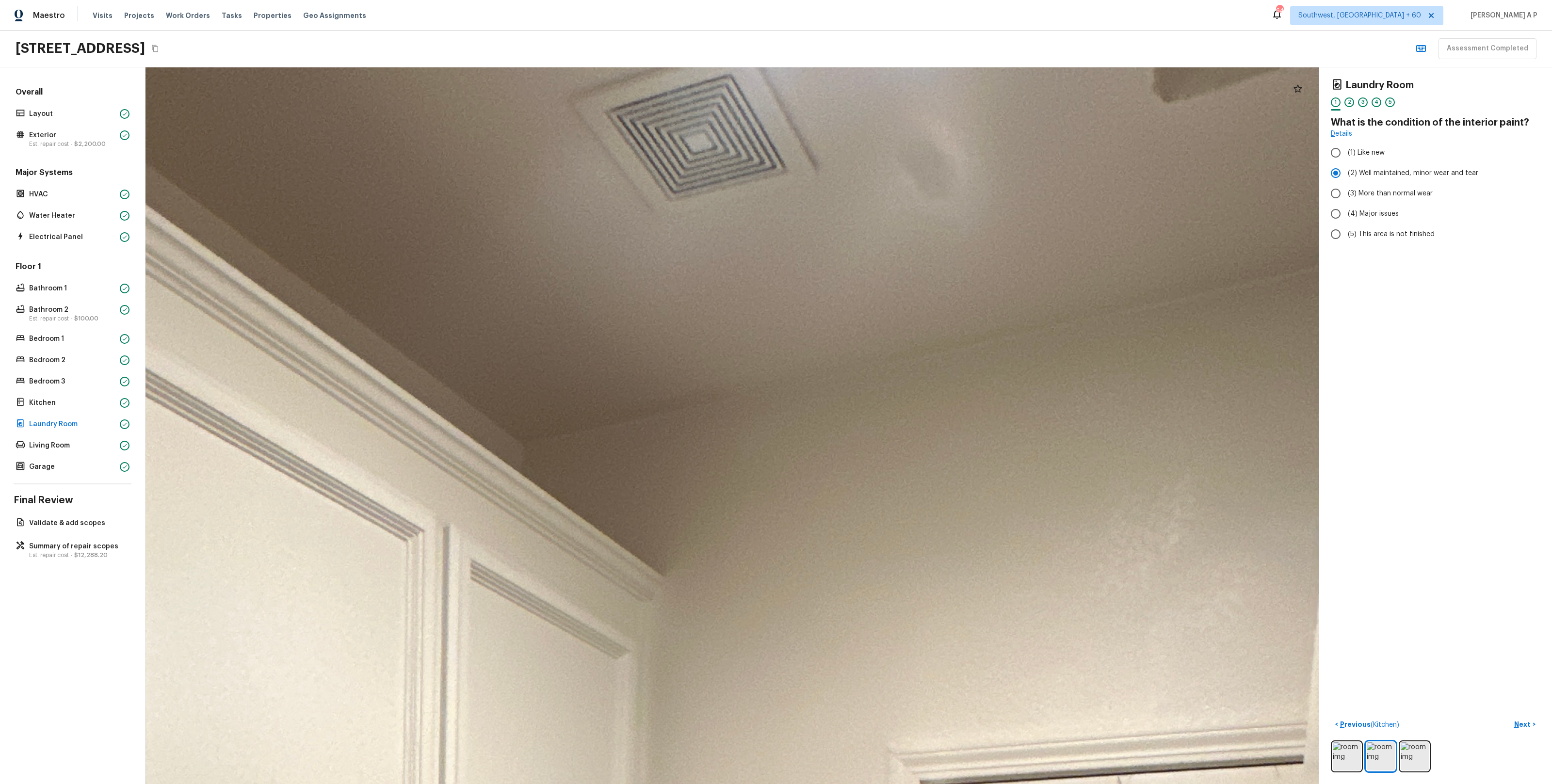
drag, startPoint x: 869, startPoint y: 184, endPoint x: 697, endPoint y: 204, distance: 173.2
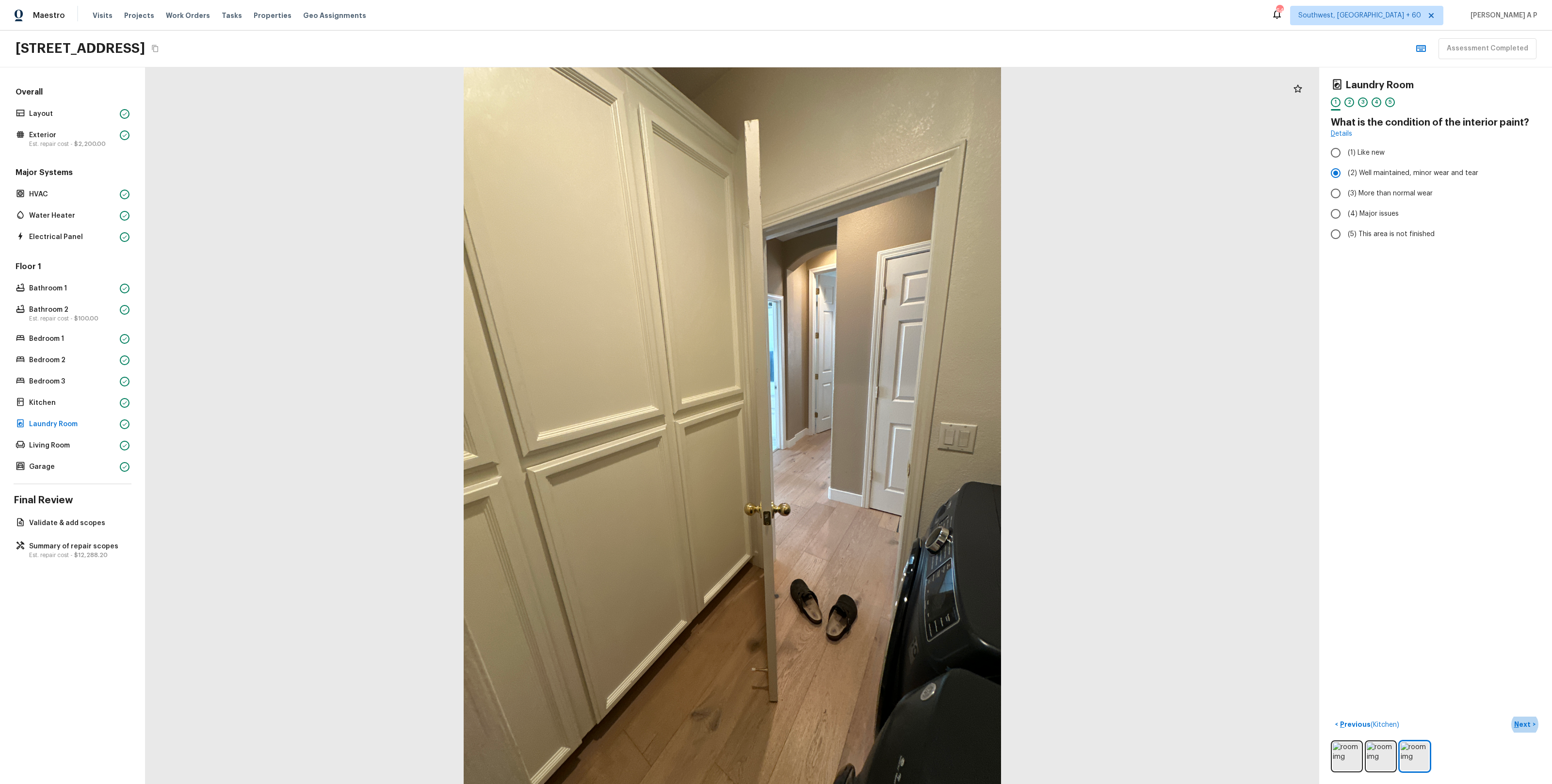
click at [1510, 716] on button "Next >" at bounding box center [1525, 724] width 31 height 16
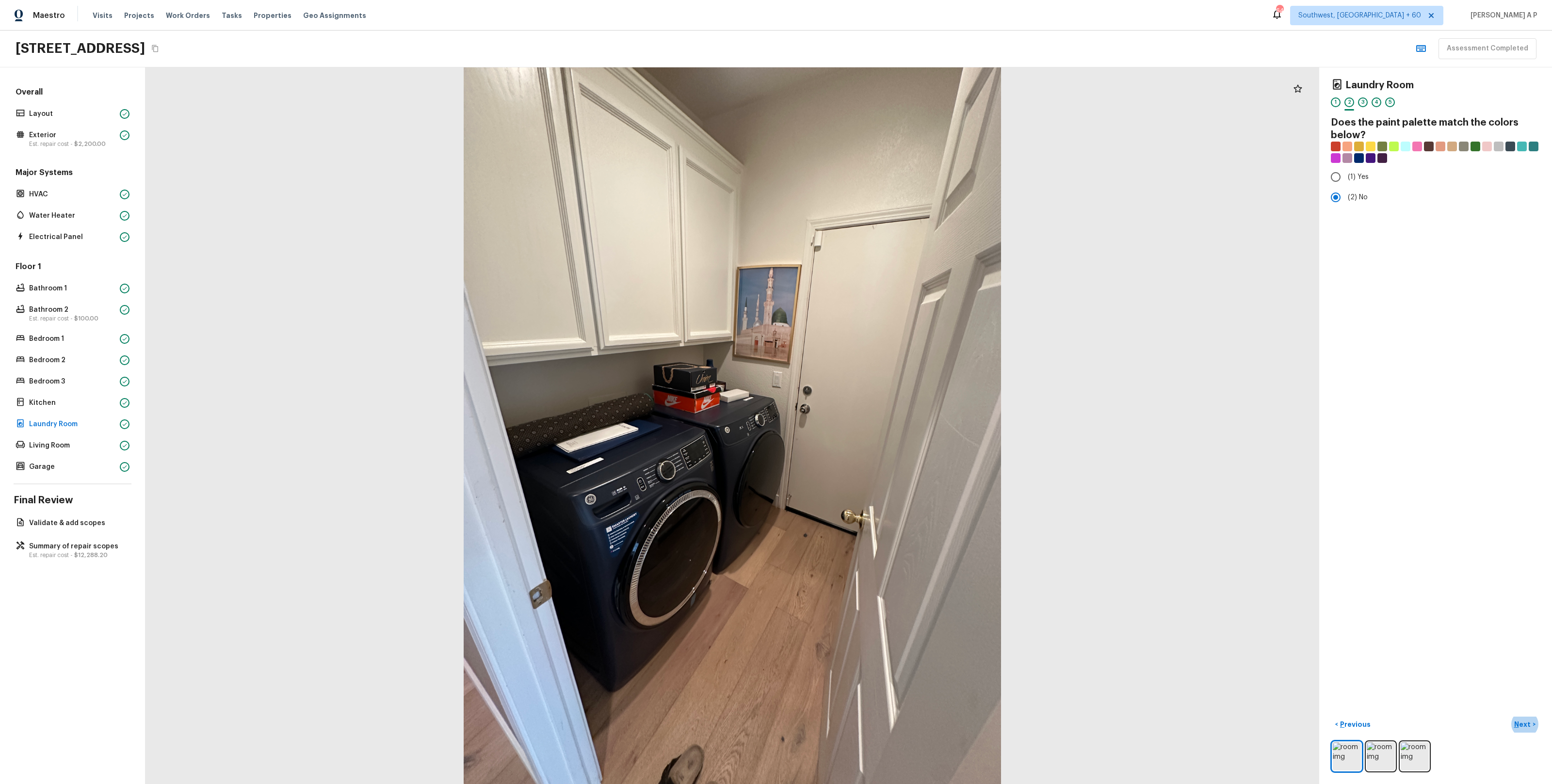
click at [1510, 716] on button "Next >" at bounding box center [1525, 724] width 31 height 16
click at [1467, 716] on button "Next ( Living Room ) >" at bounding box center [1504, 724] width 73 height 16
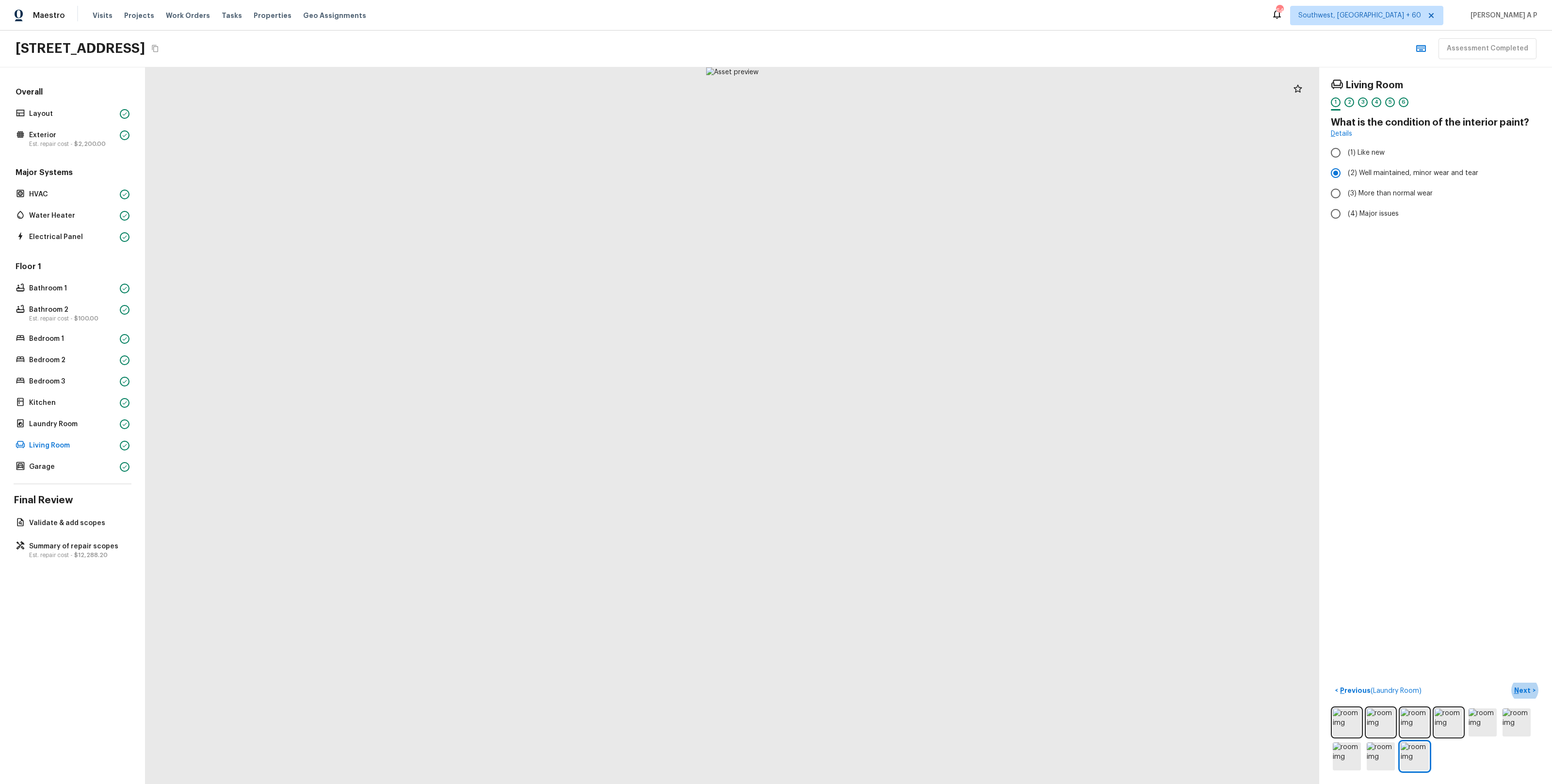
click at [1510, 683] on button "Next >" at bounding box center [1525, 690] width 31 height 16
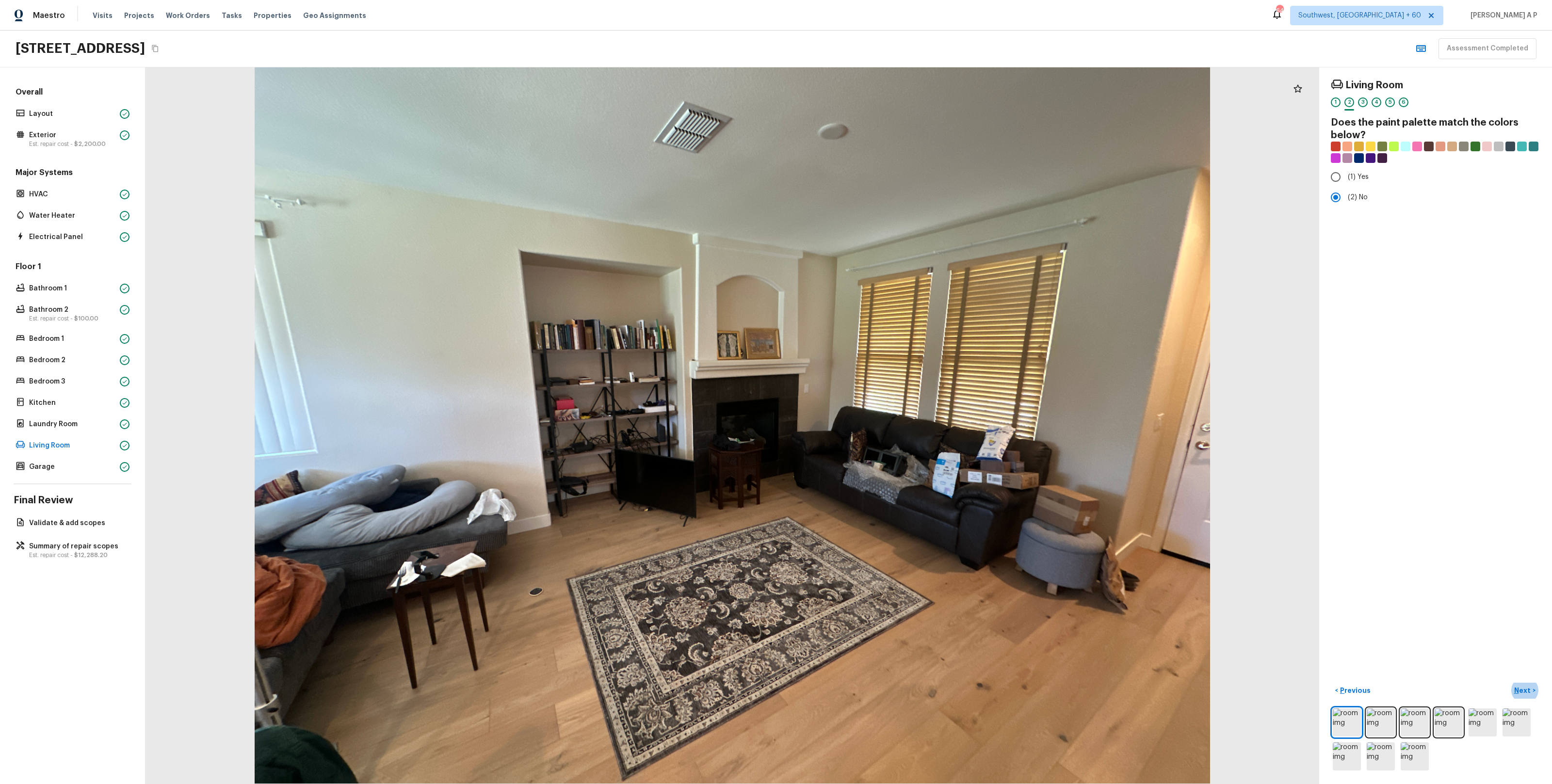
click at [1510, 683] on button "Next >" at bounding box center [1525, 690] width 31 height 16
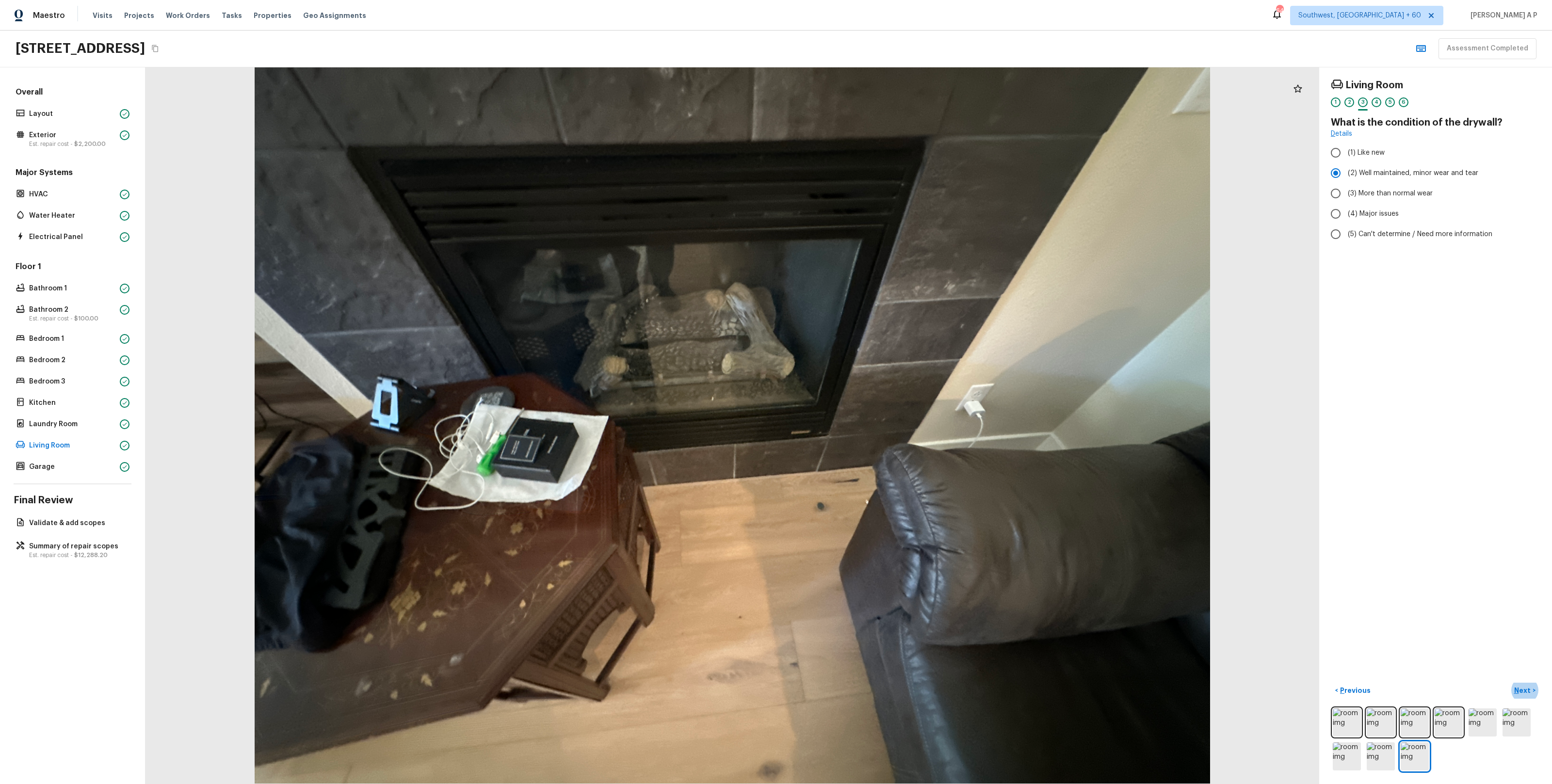
click at [1510, 683] on button "Next >" at bounding box center [1525, 690] width 31 height 16
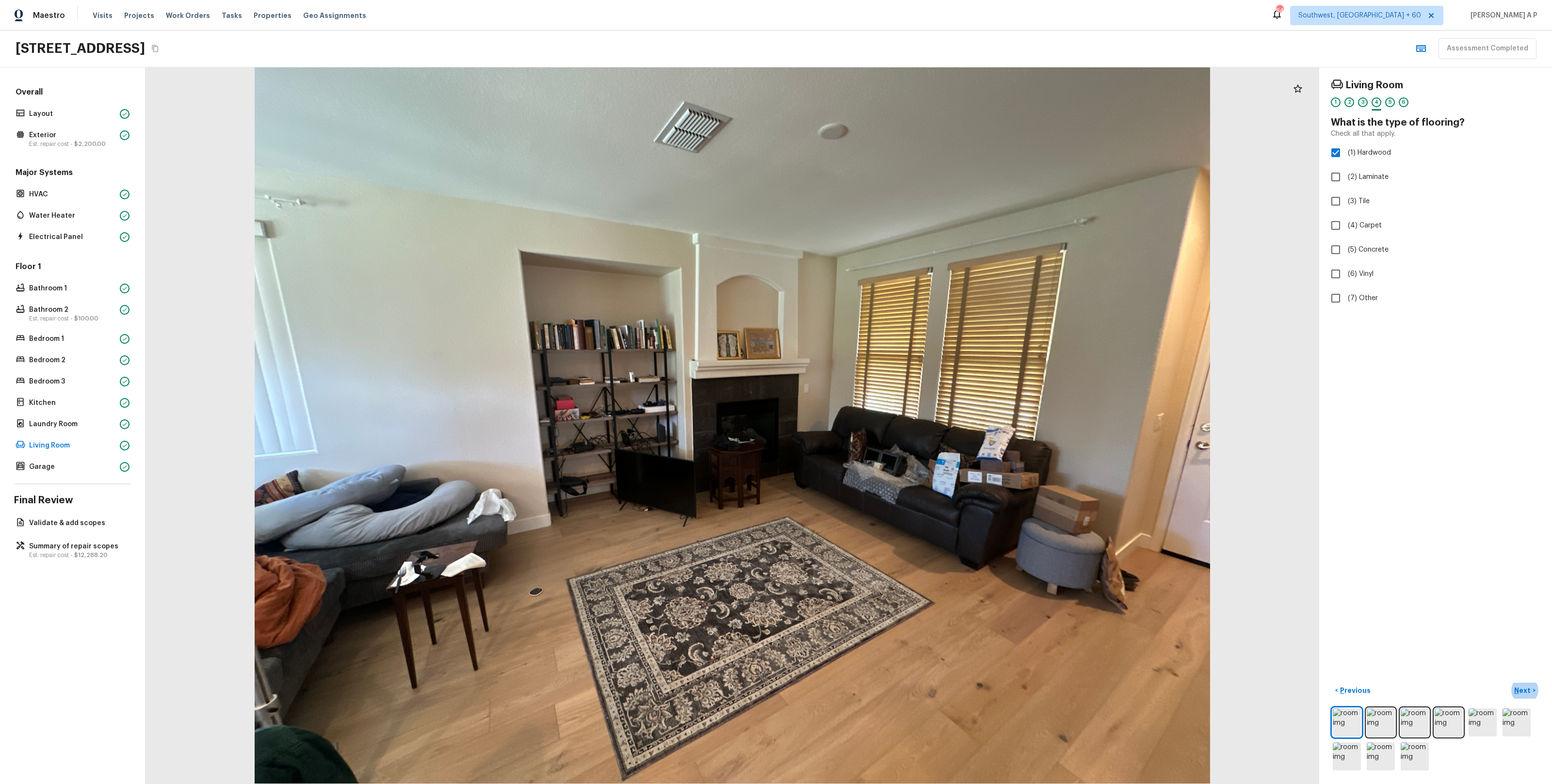
click at [1510, 683] on button "Next >" at bounding box center [1525, 690] width 31 height 16
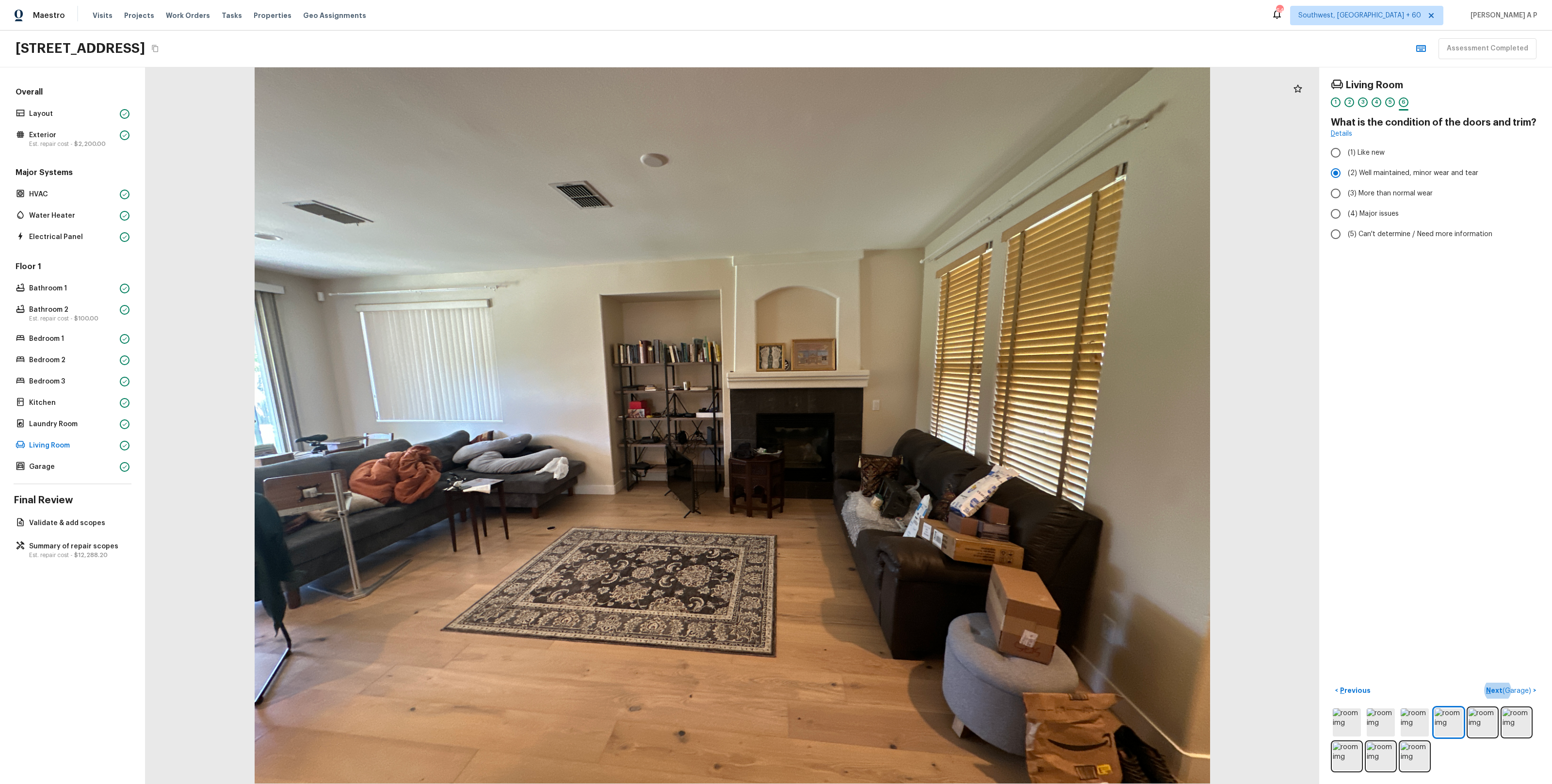
click at [1482, 683] on button "Next ( Garage ) >" at bounding box center [1511, 690] width 58 height 16
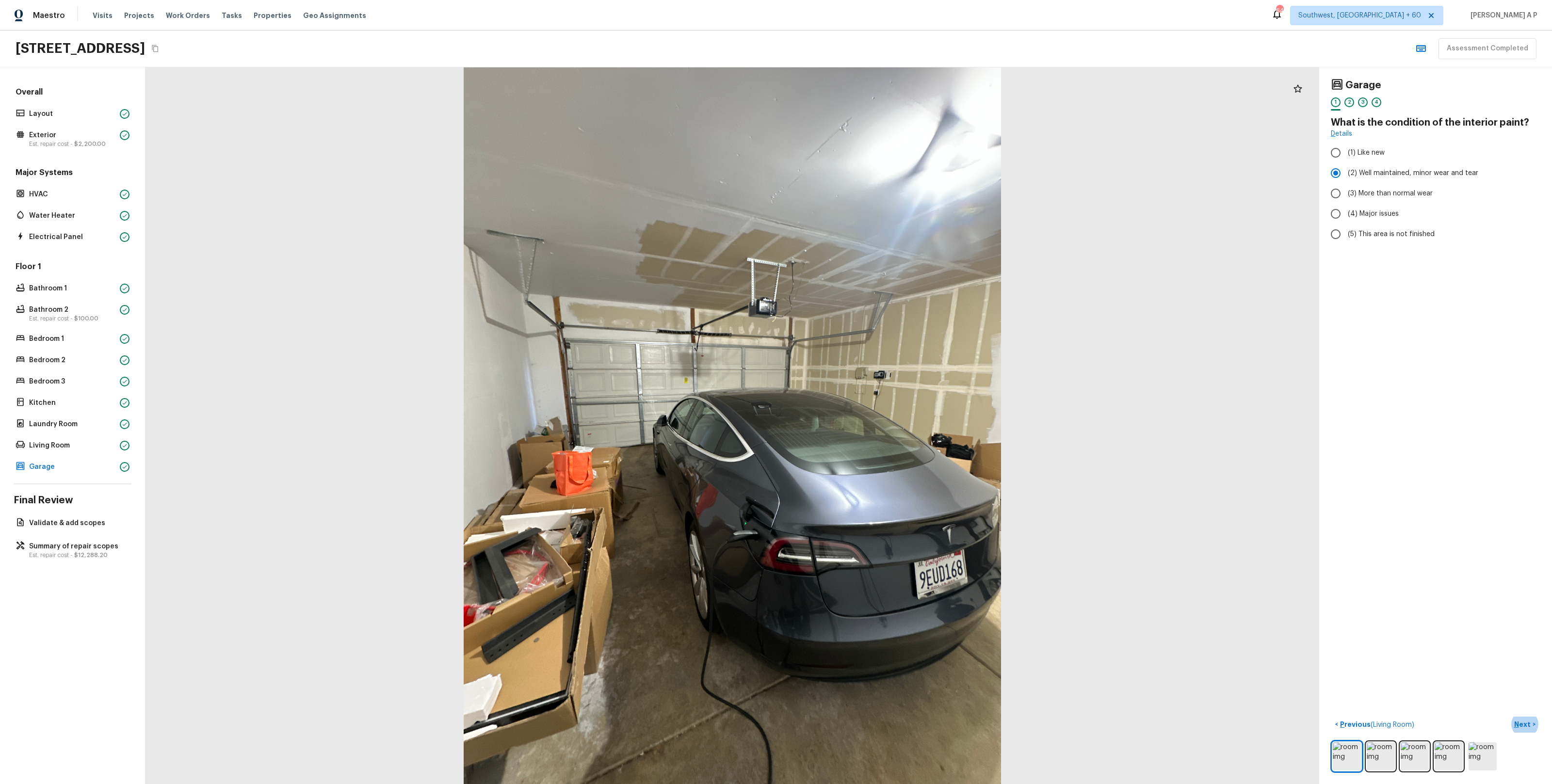
click at [1510, 716] on button "Next >" at bounding box center [1525, 724] width 31 height 16
click button "Next >" at bounding box center [1525, 724] width 31 height 16
